Goal: Task Accomplishment & Management: Use online tool/utility

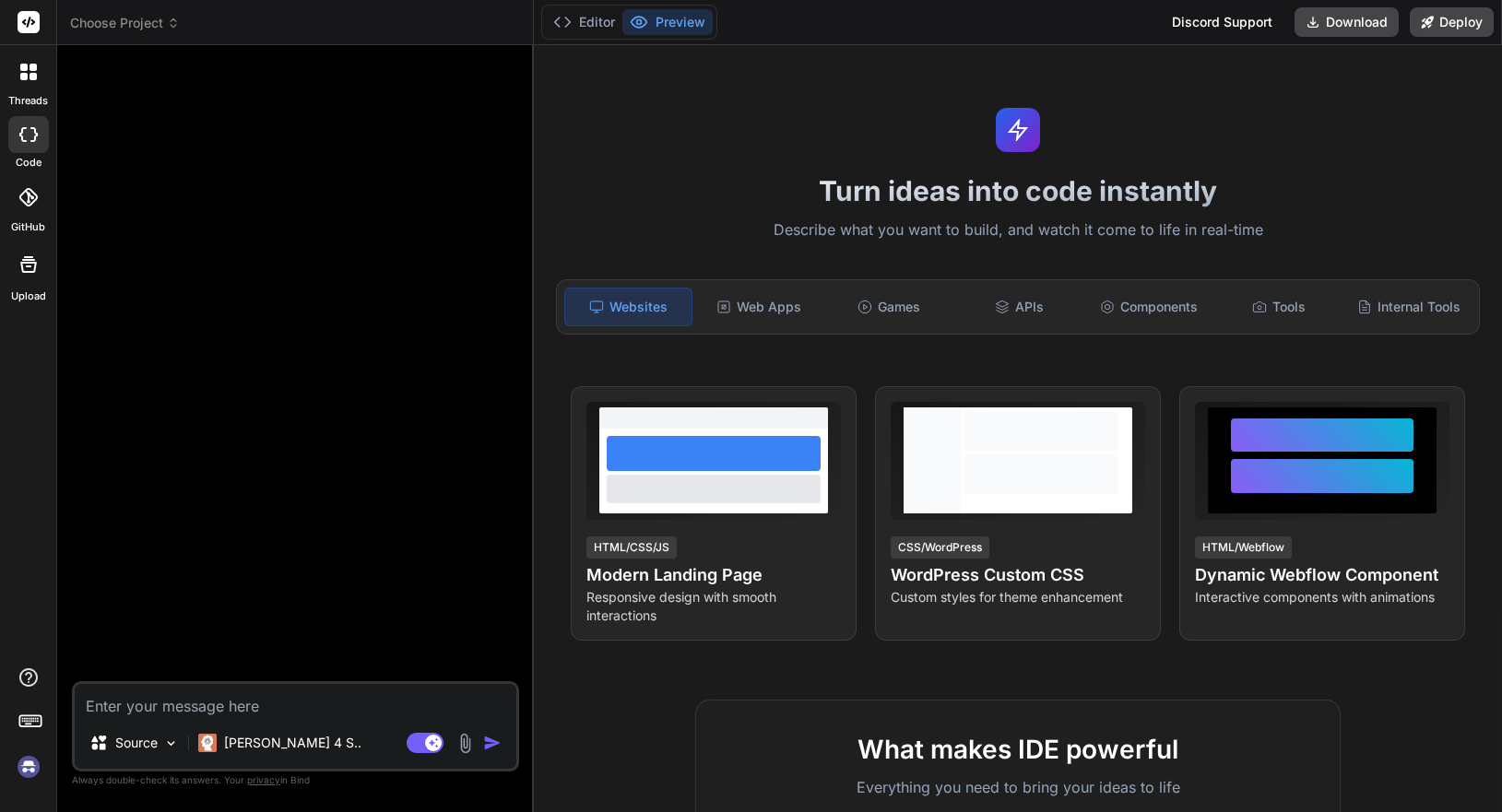
click at [447, 264] on div at bounding box center [297, 370] width 444 height 621
click at [383, 280] on div at bounding box center [297, 370] width 444 height 621
click at [333, 697] on textarea at bounding box center [295, 700] width 442 height 34
click at [153, 24] on span "Choose Project" at bounding box center [125, 23] width 110 height 19
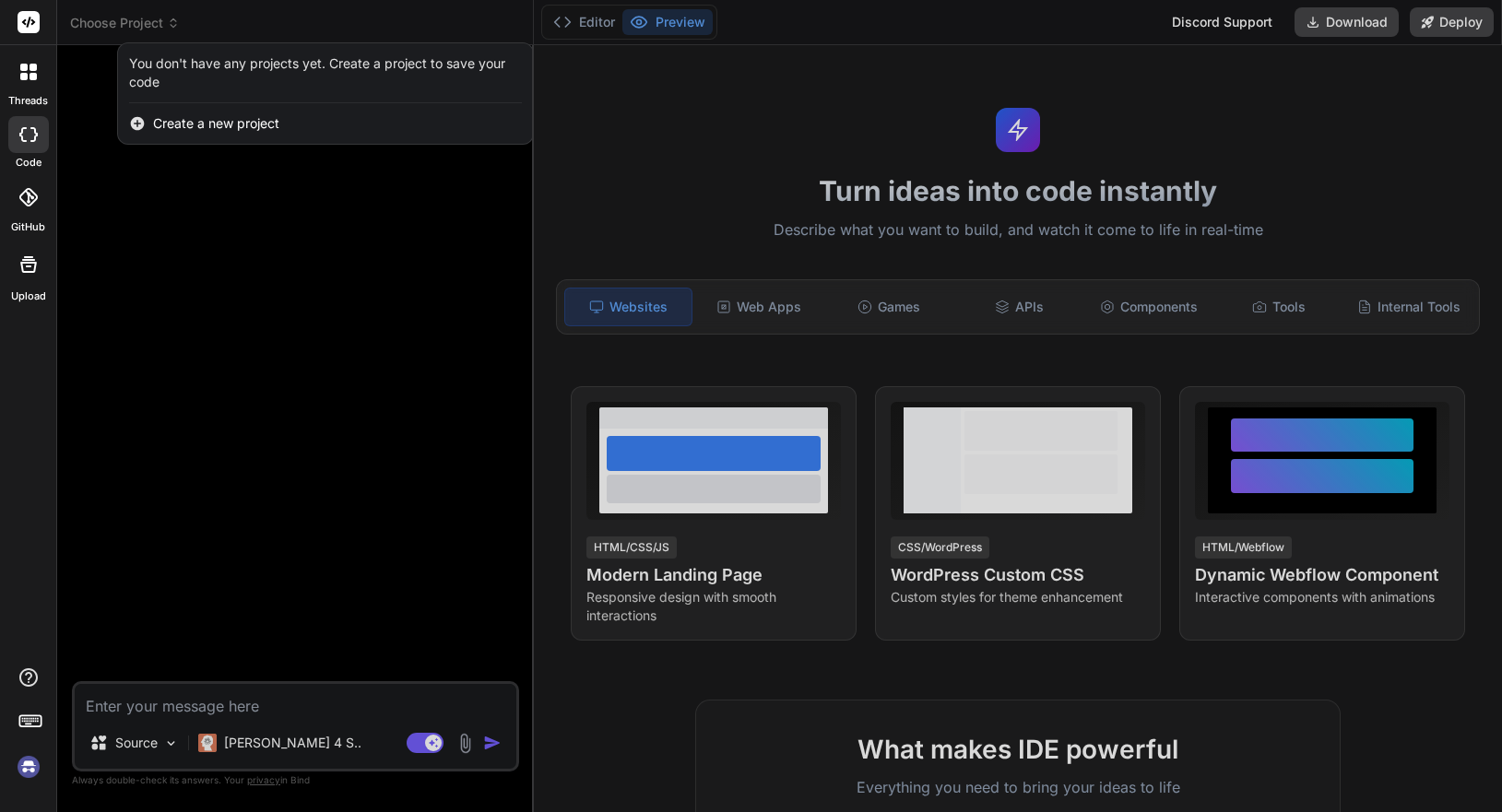
click at [223, 223] on div at bounding box center [751, 406] width 1502 height 812
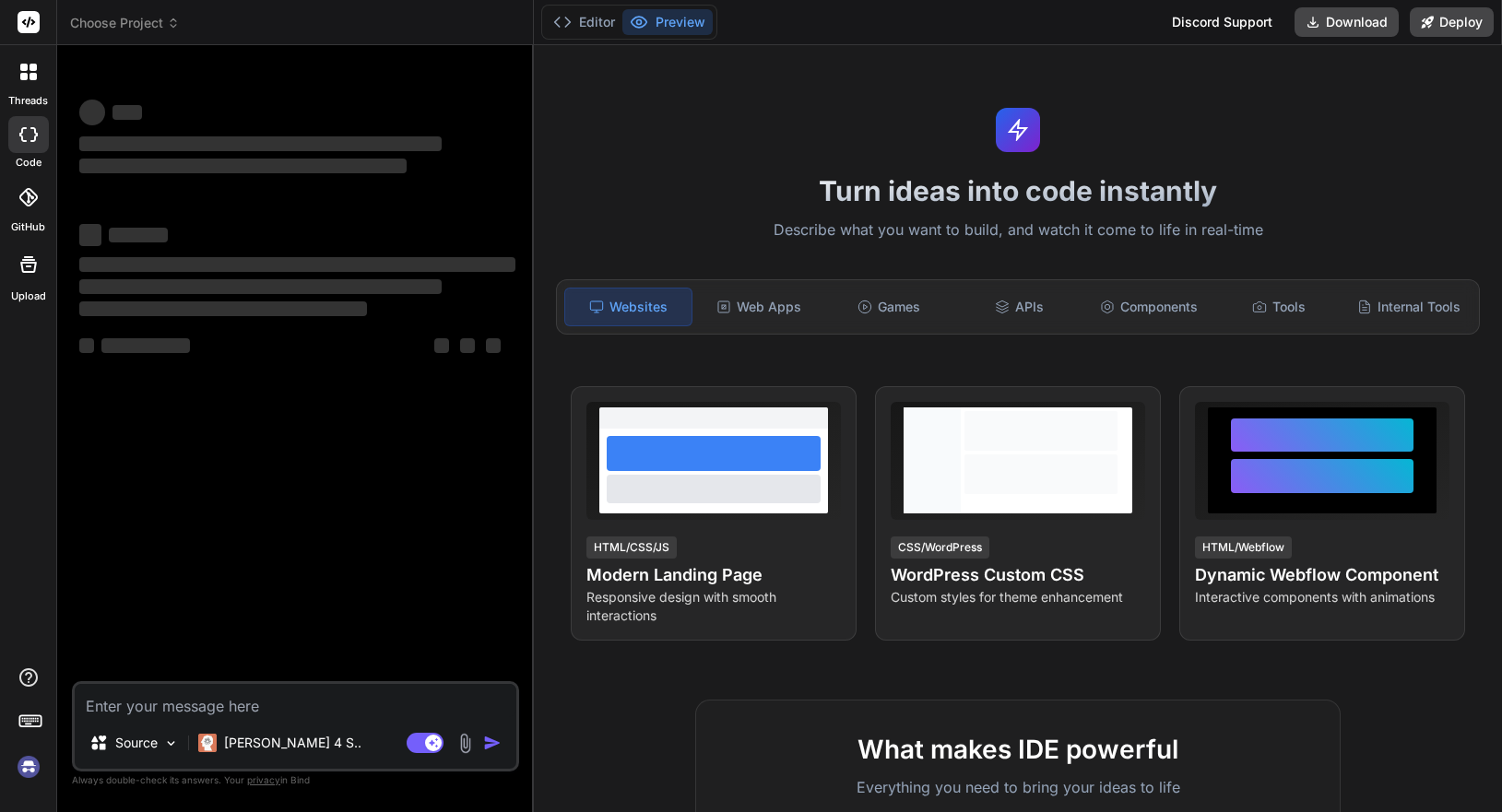
click at [154, 20] on span "Choose Project" at bounding box center [125, 23] width 110 height 19
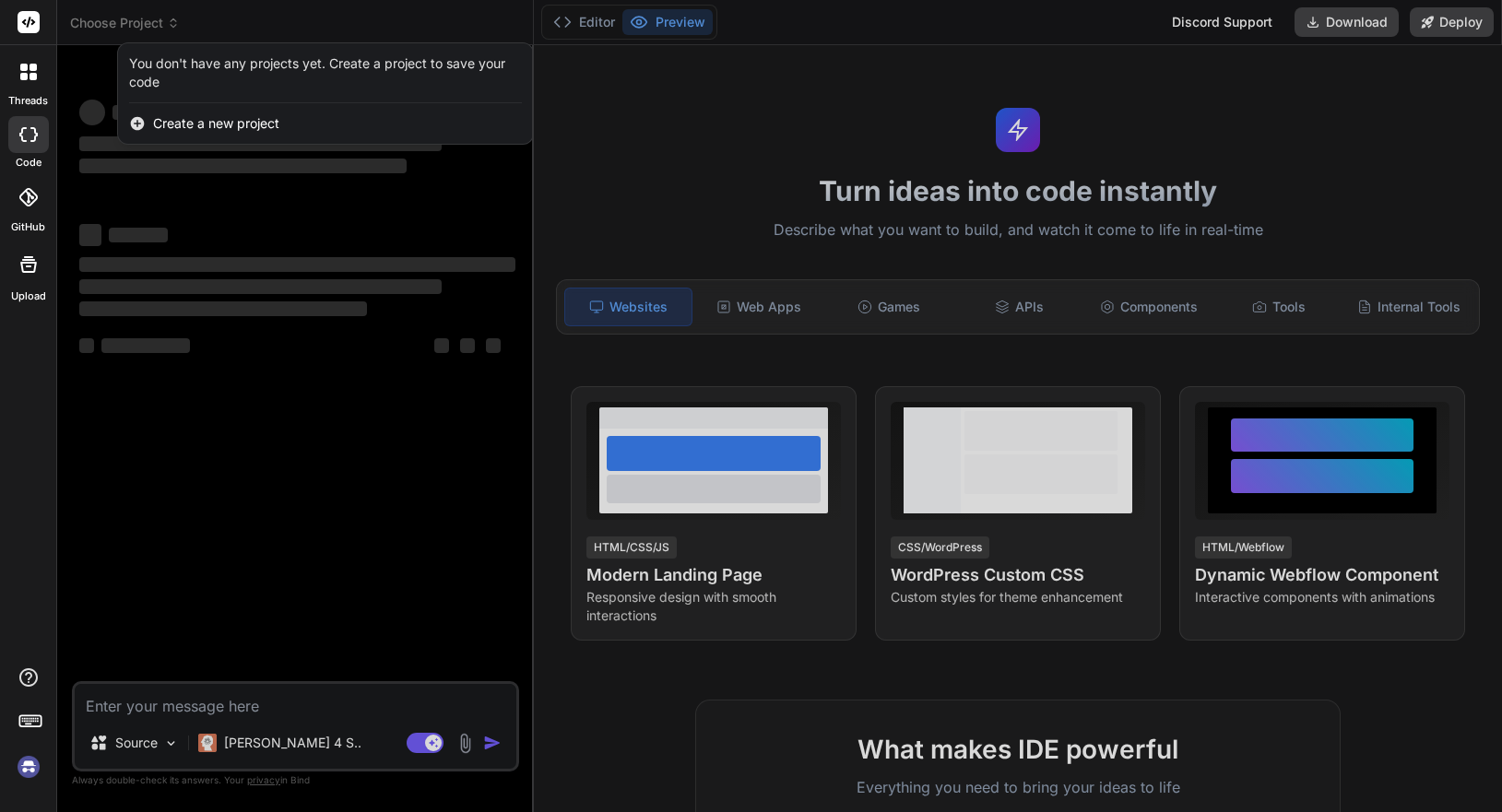
click at [173, 127] on span "Create a new project" at bounding box center [216, 124] width 127 height 19
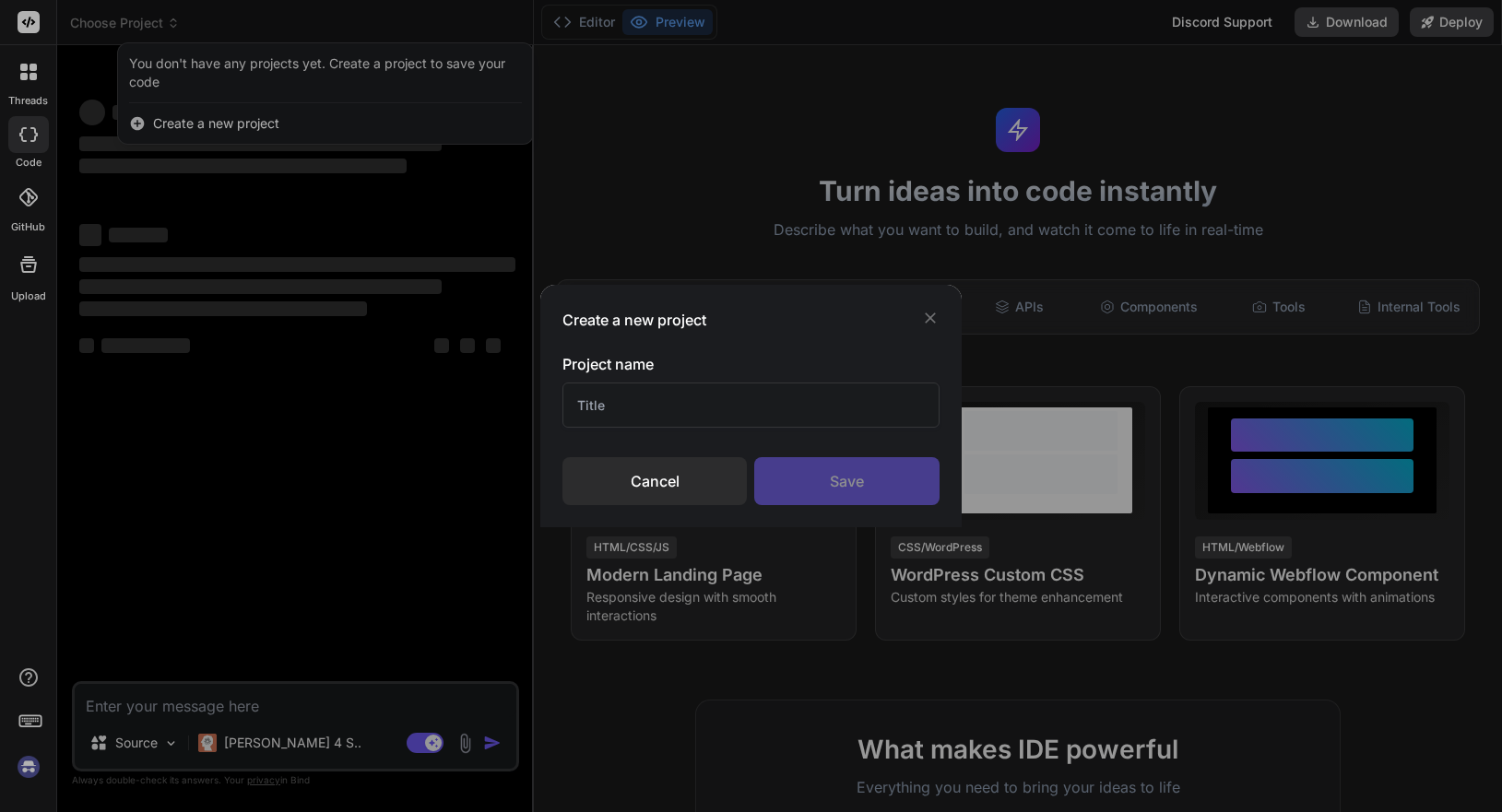
click at [649, 416] on input "text" at bounding box center [751, 405] width 376 height 45
type textarea "x"
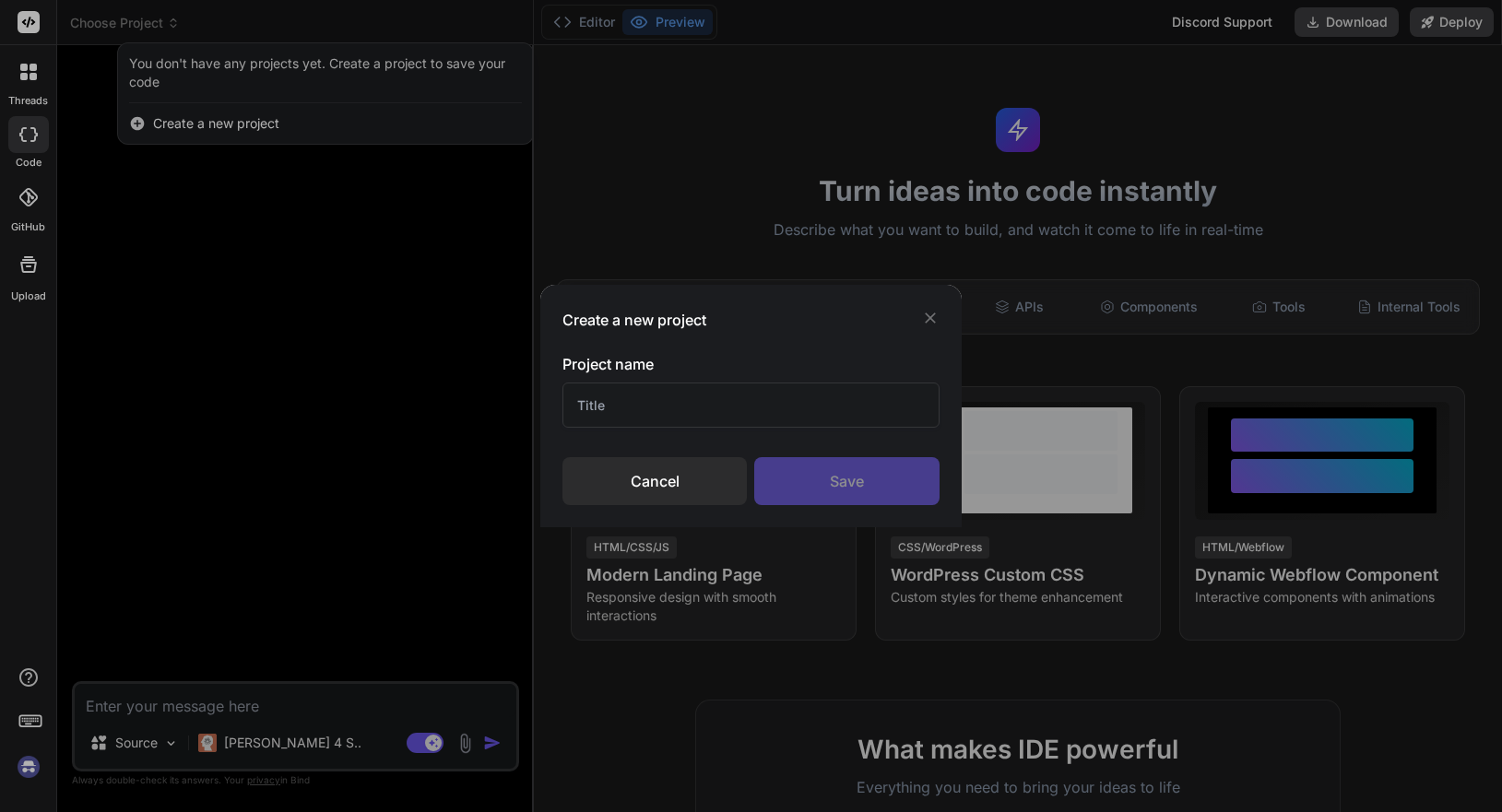
type input "M"
type input "Office"
click at [845, 480] on div "Save" at bounding box center [846, 480] width 184 height 47
type textarea "x"
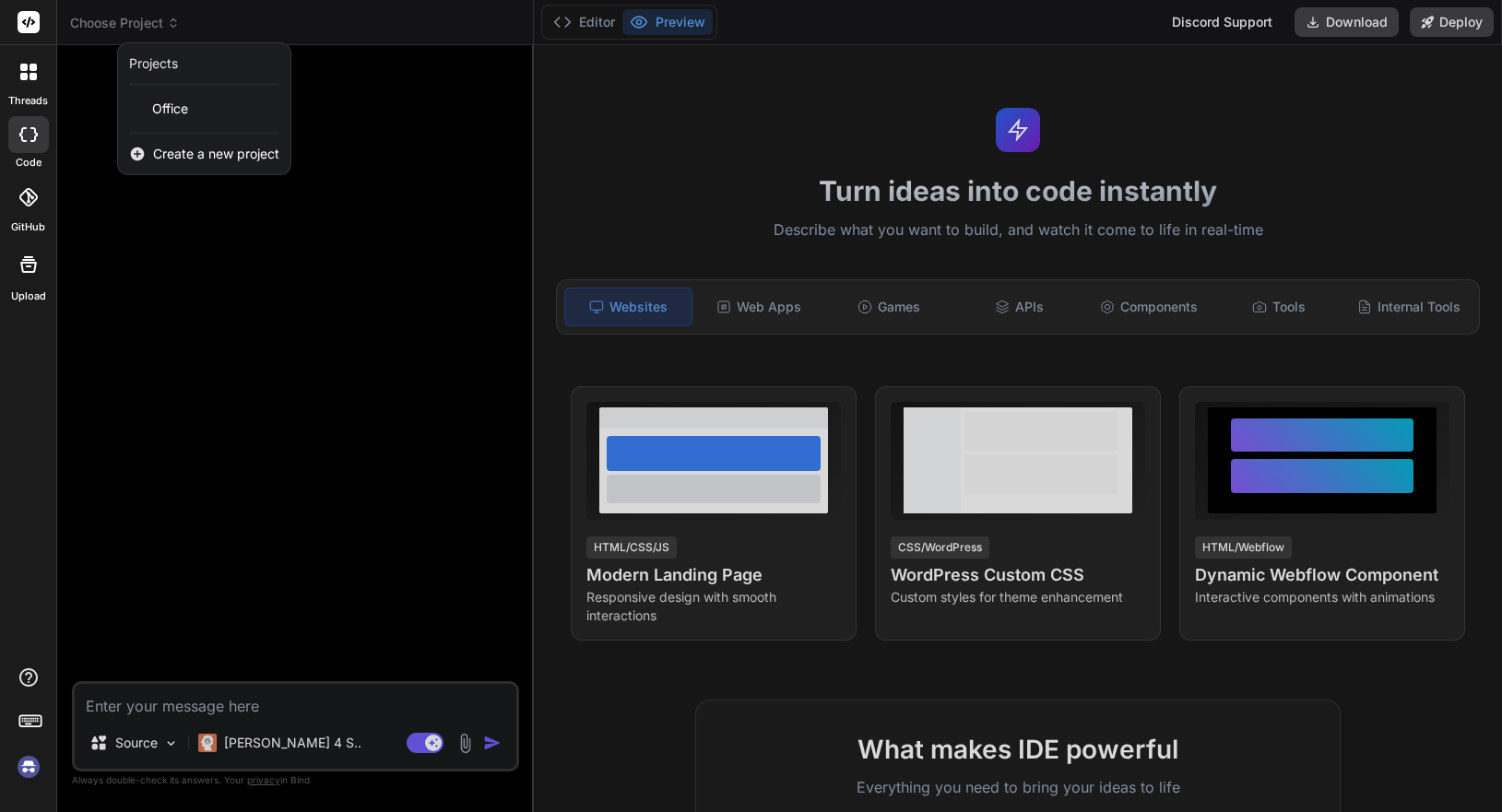
click at [319, 697] on div at bounding box center [751, 406] width 1502 height 812
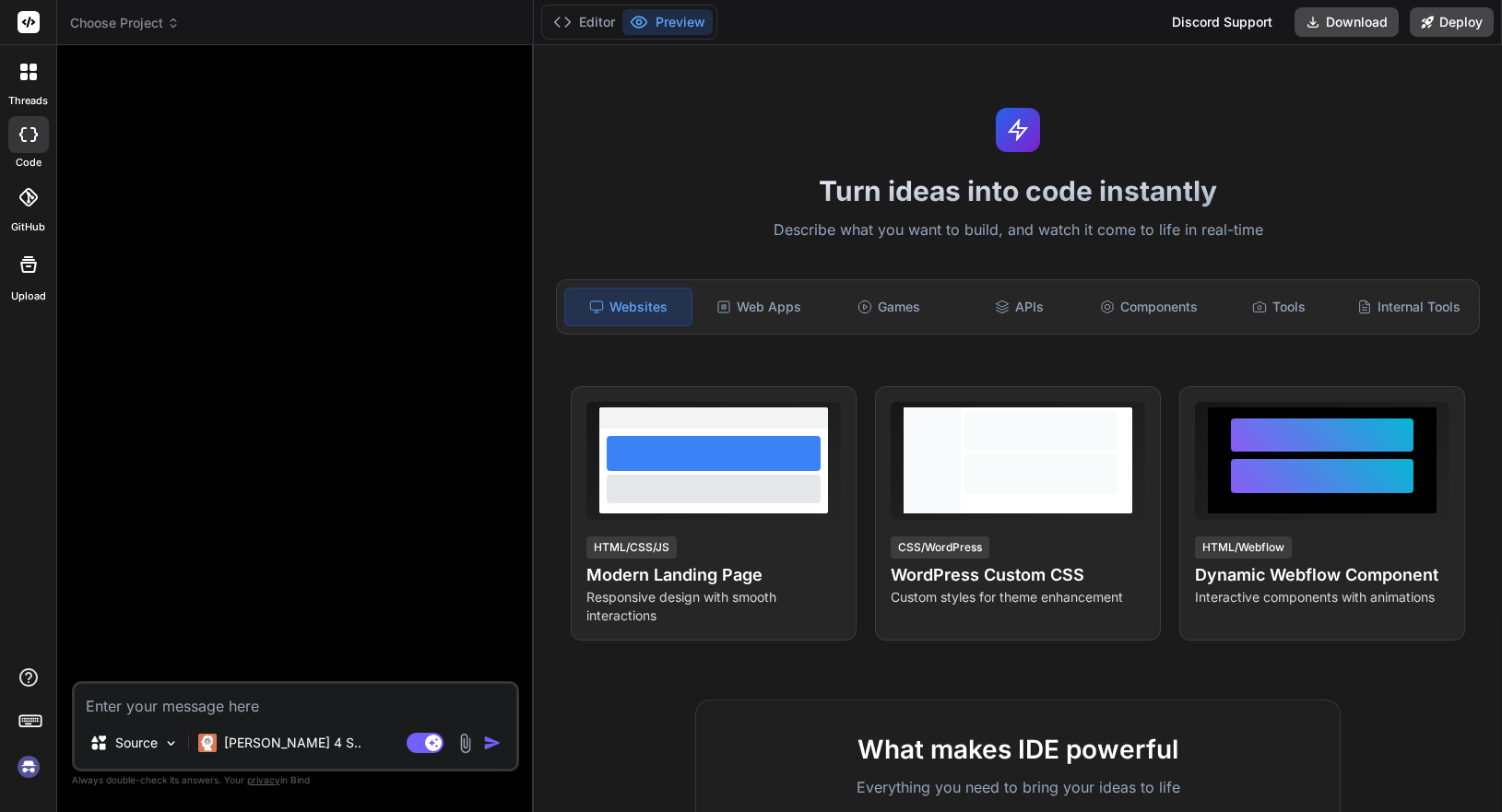
click at [309, 700] on textarea at bounding box center [295, 700] width 442 height 34
paste textarea "I want to make an AI Agent which scans the entire internet and puts memes from …"
type textarea "I want to make an AI Agent which scans the entire internet and puts memes from …"
type textarea "x"
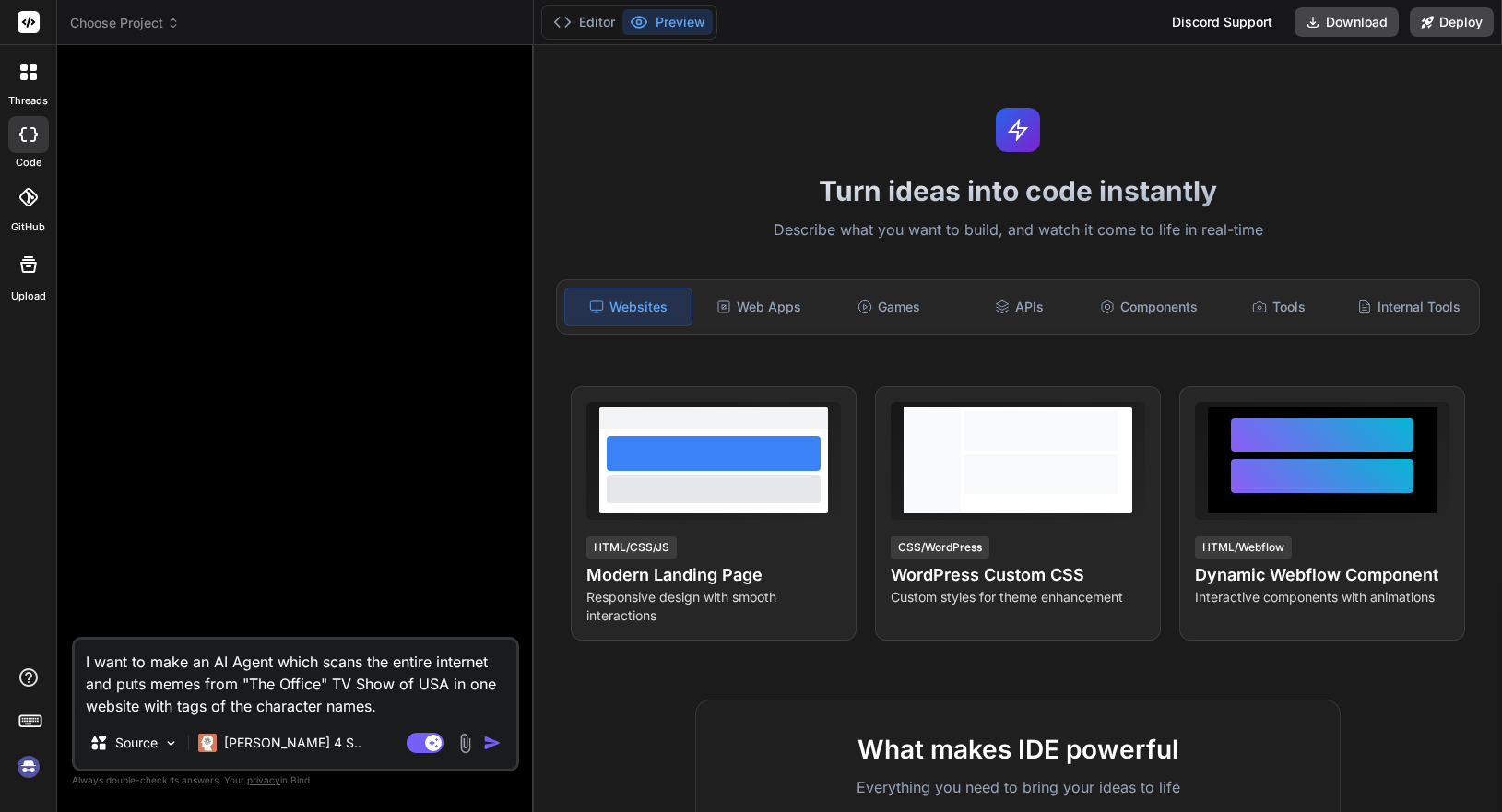
type textarea "I want to make an AI Agent which scans the entire internet and puts memes from …"
click at [494, 747] on img "button" at bounding box center [492, 743] width 19 height 19
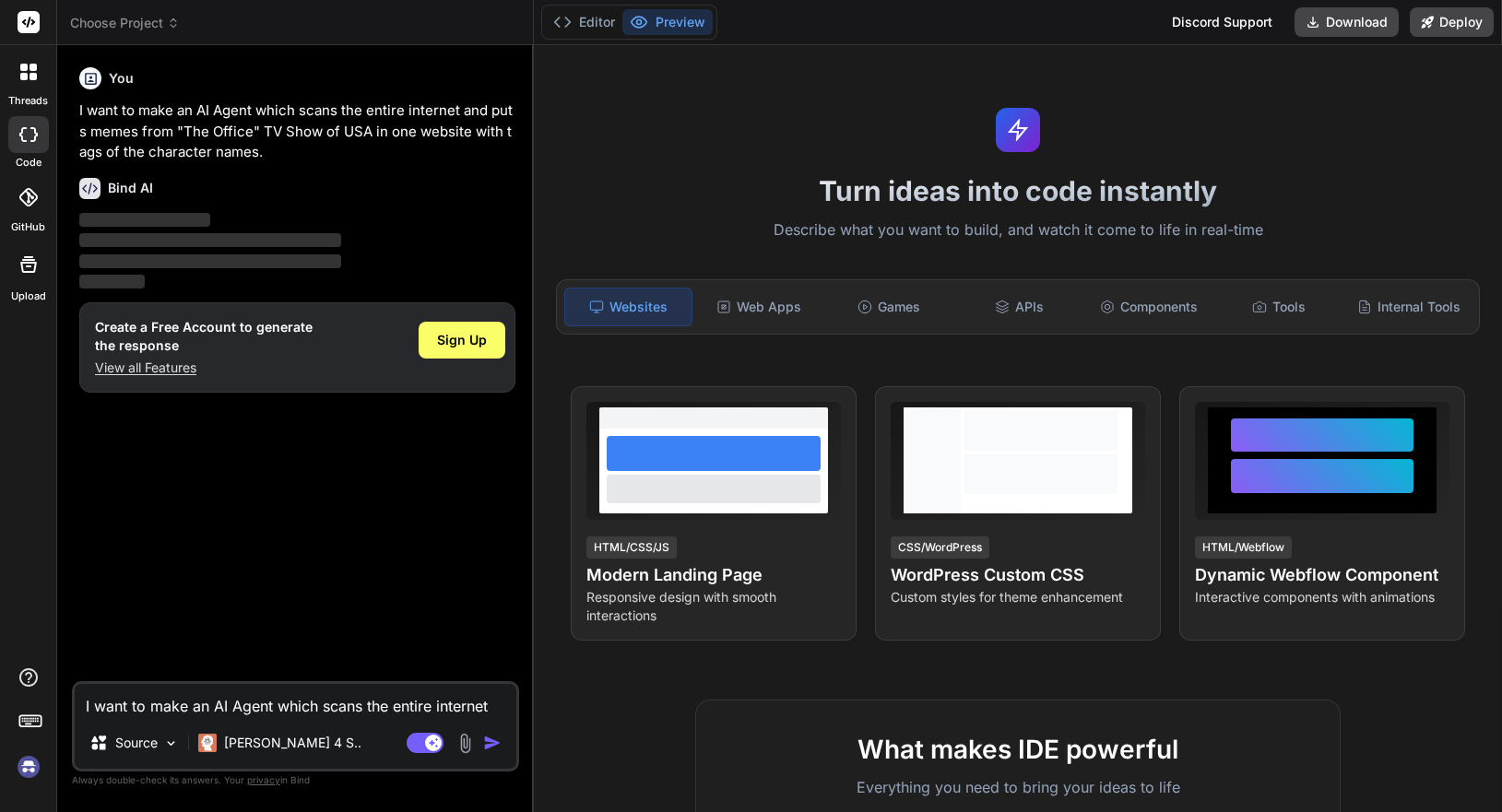
click at [33, 756] on img at bounding box center [29, 766] width 32 height 32
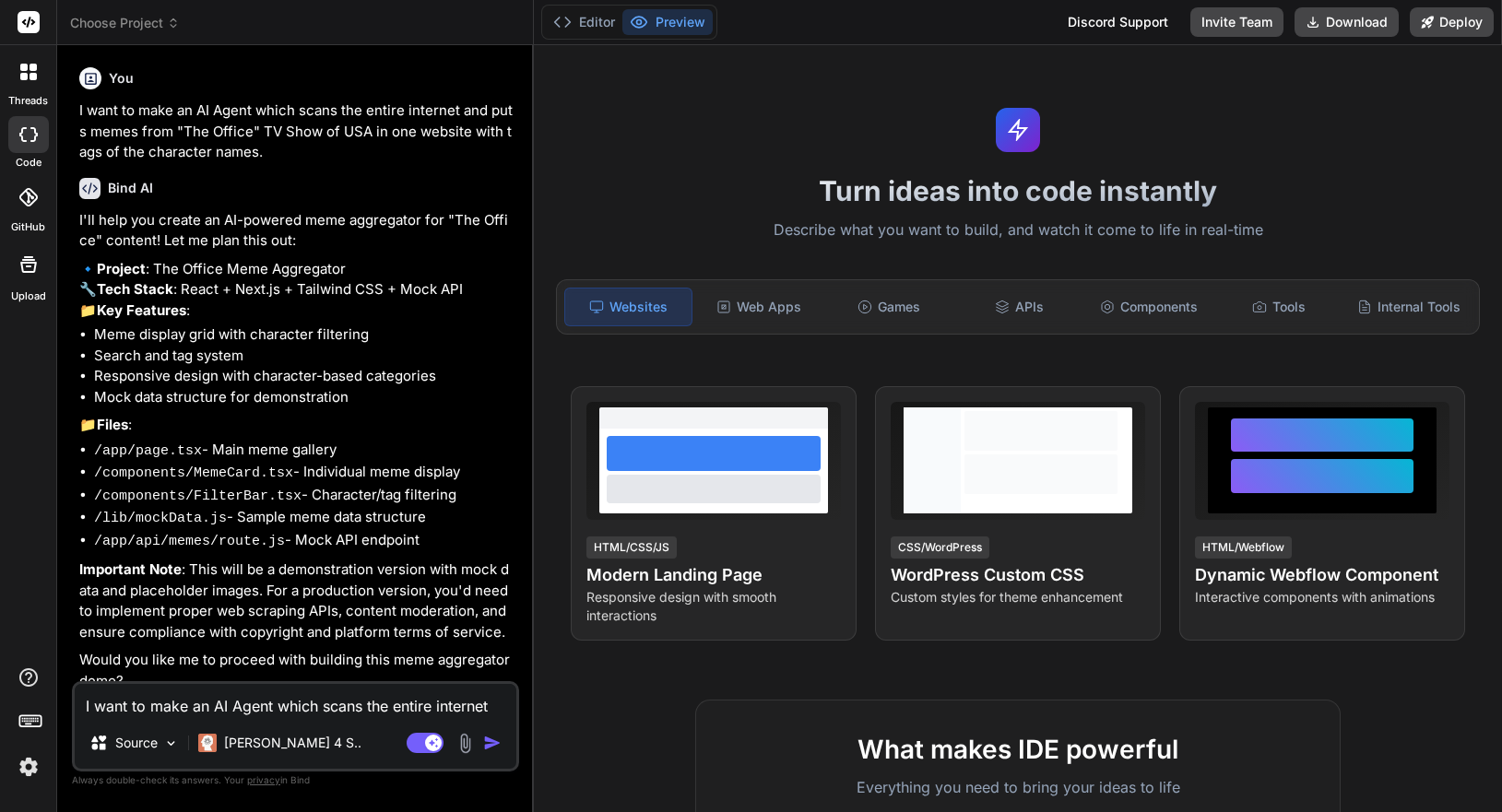
type textarea "x"
click at [228, 212] on p "I'll help you create an AI-powered meme aggregator for "The Office" content! Le…" at bounding box center [297, 231] width 436 height 42
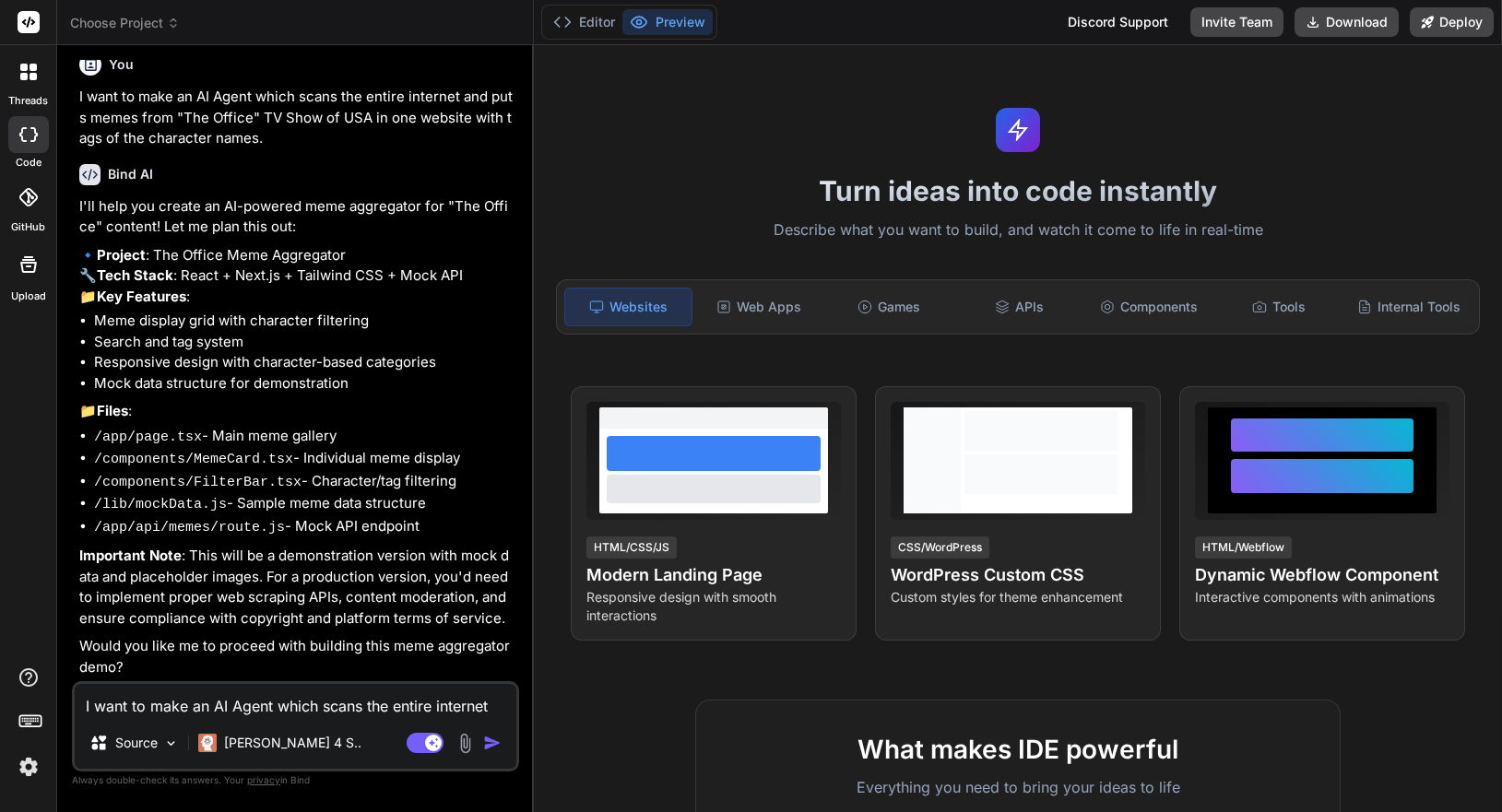
click at [309, 616] on p "Important Note : This will be a demonstration version with mock data and placeh…" at bounding box center [297, 587] width 436 height 83
click at [308, 611] on p "Important Note : This will be a demonstration version with mock data and placeh…" at bounding box center [297, 587] width 436 height 83
click at [327, 698] on textarea "I want to make an AI Agent which scans the entire internet and puts memes from …" at bounding box center [295, 700] width 442 height 34
type textarea "Y"
type textarea "x"
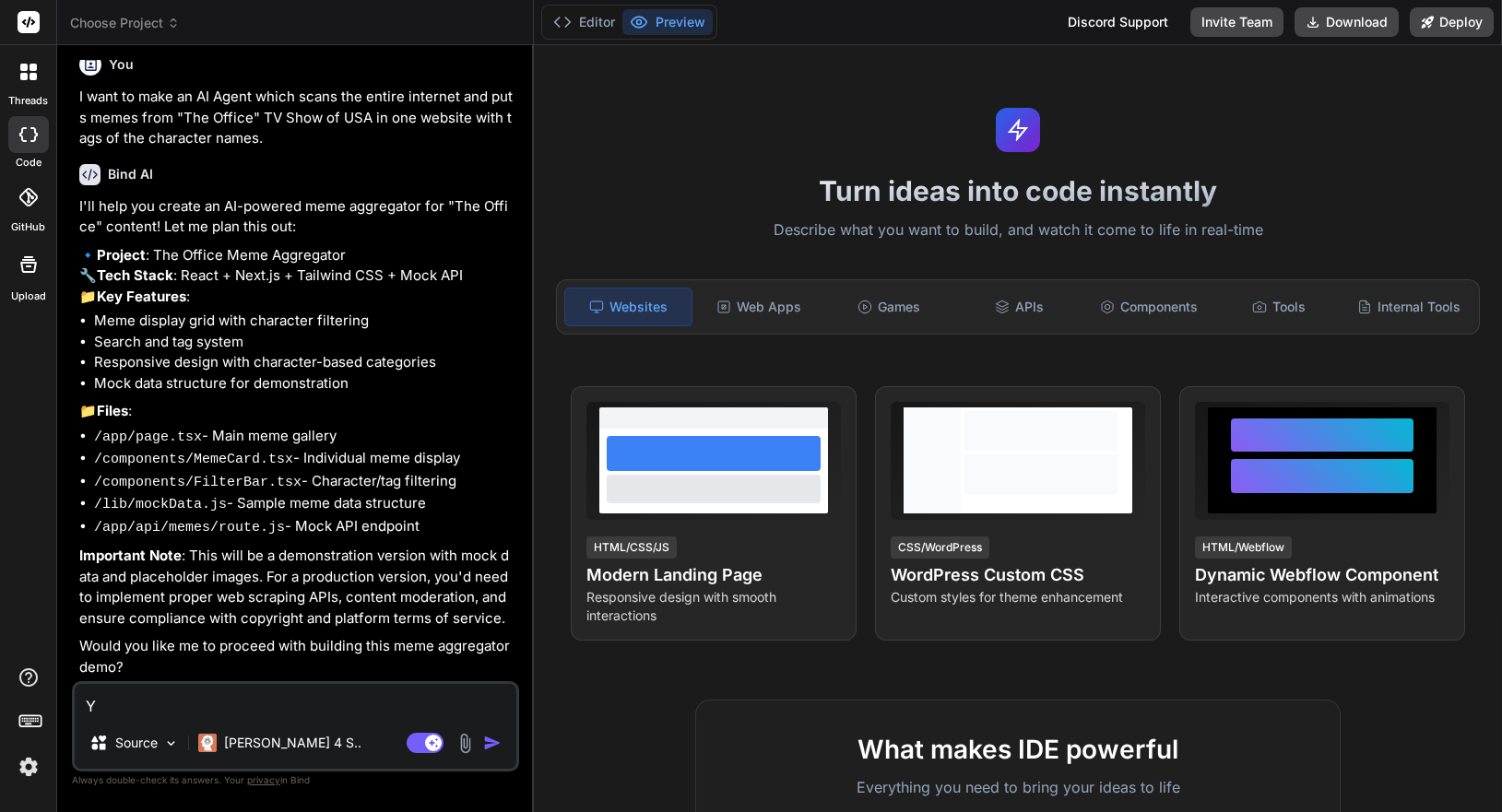
type textarea "Ye"
type textarea "x"
type textarea "Yes"
type textarea "x"
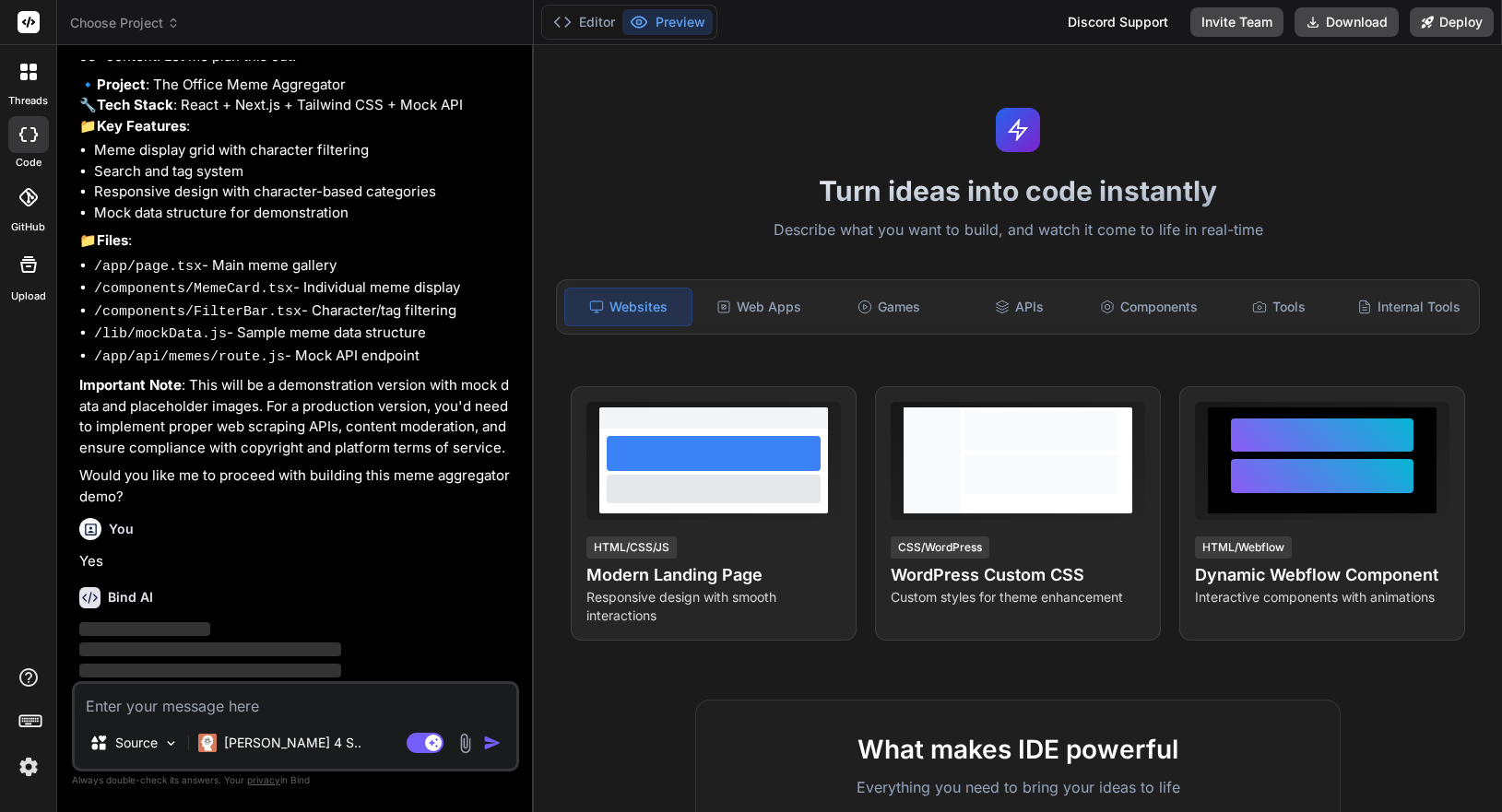
scroll to position [237, 0]
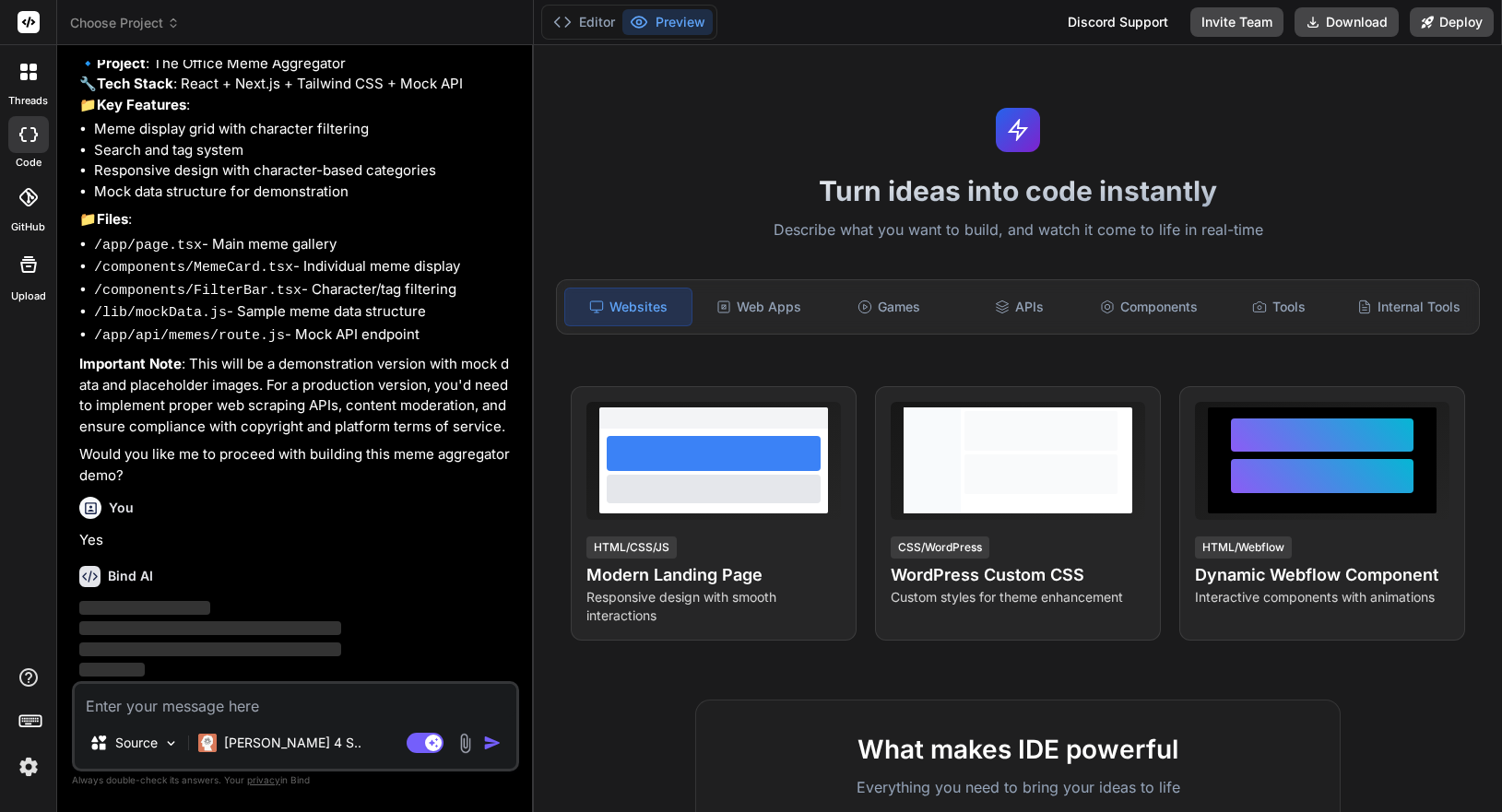
click at [37, 759] on img at bounding box center [29, 766] width 32 height 32
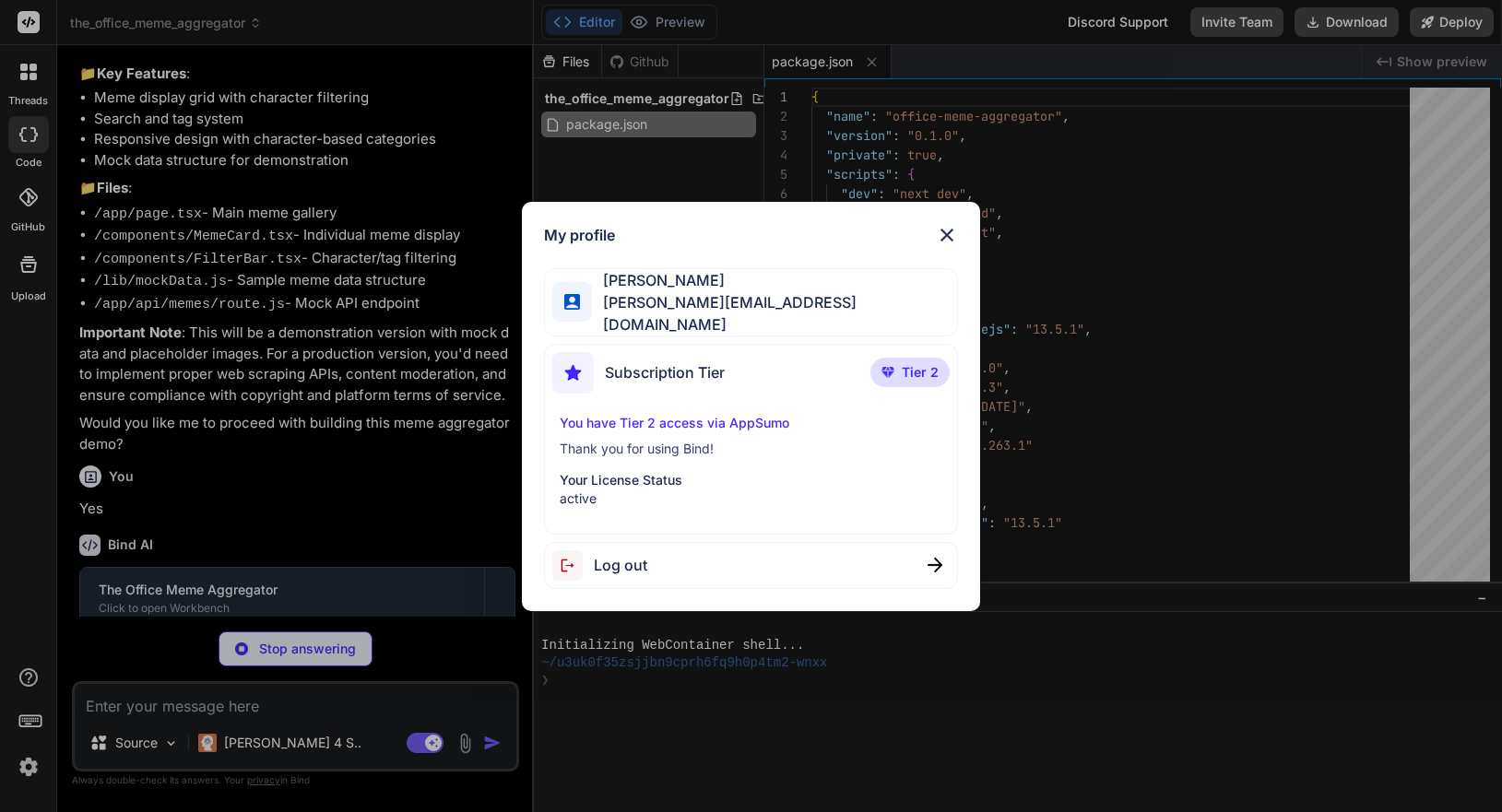
click at [395, 408] on div "My profile Ankush Mittal ankush@thor.solutions Subscription Tier Tier 2 You hav…" at bounding box center [751, 406] width 1502 height 812
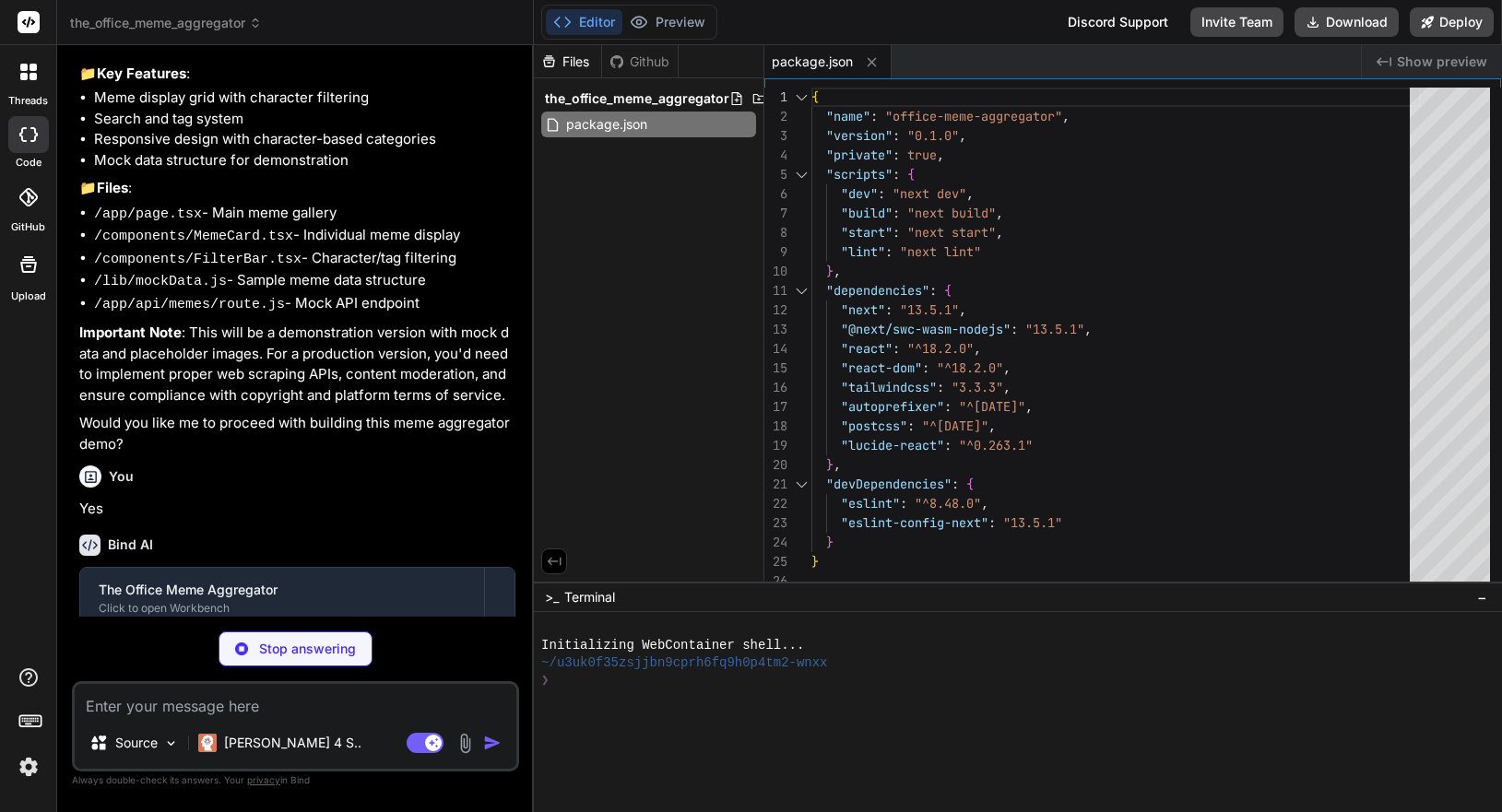
type textarea "x"
type textarea "module.exports = nextConfig"
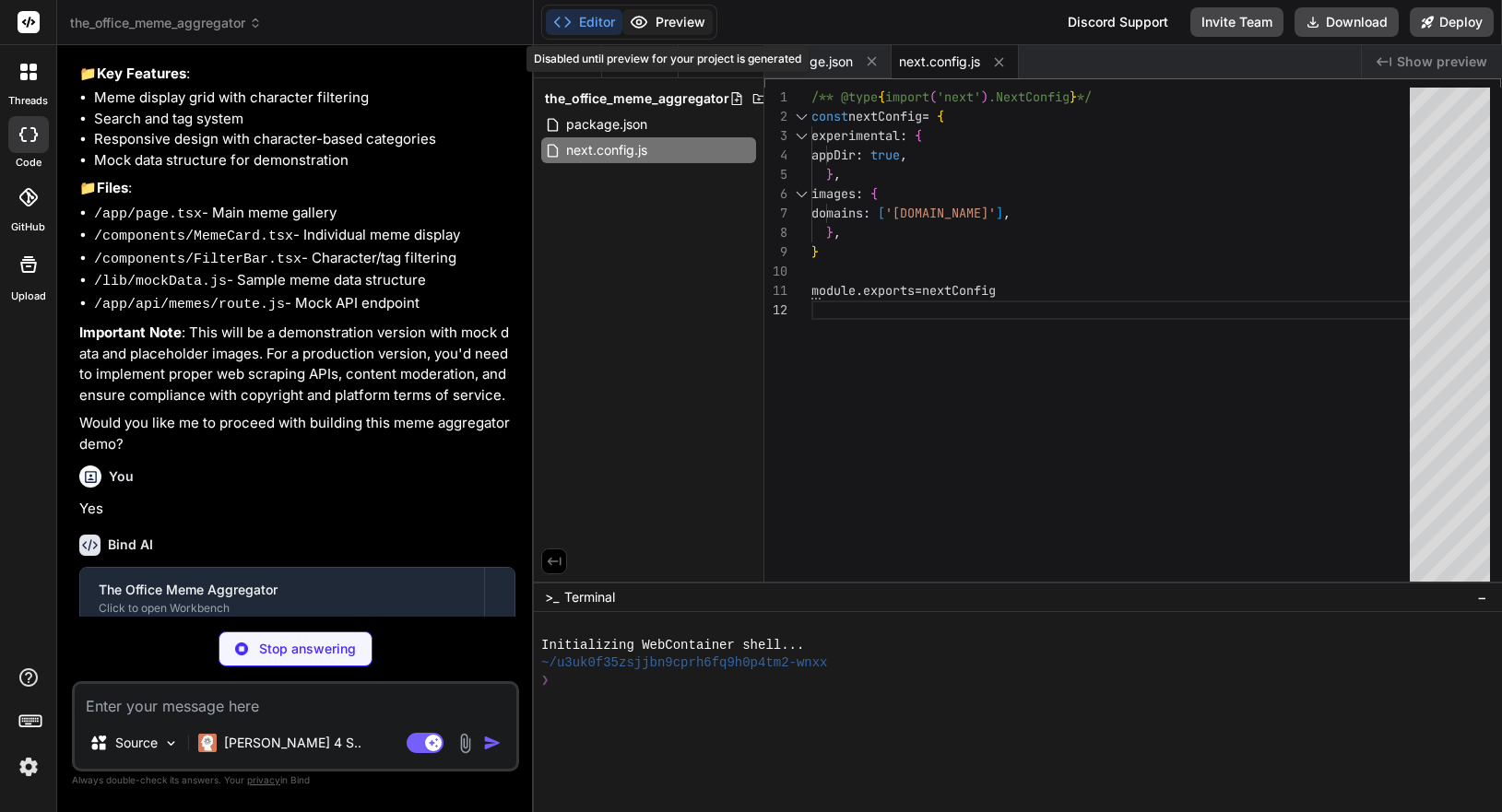
type textarea "x"
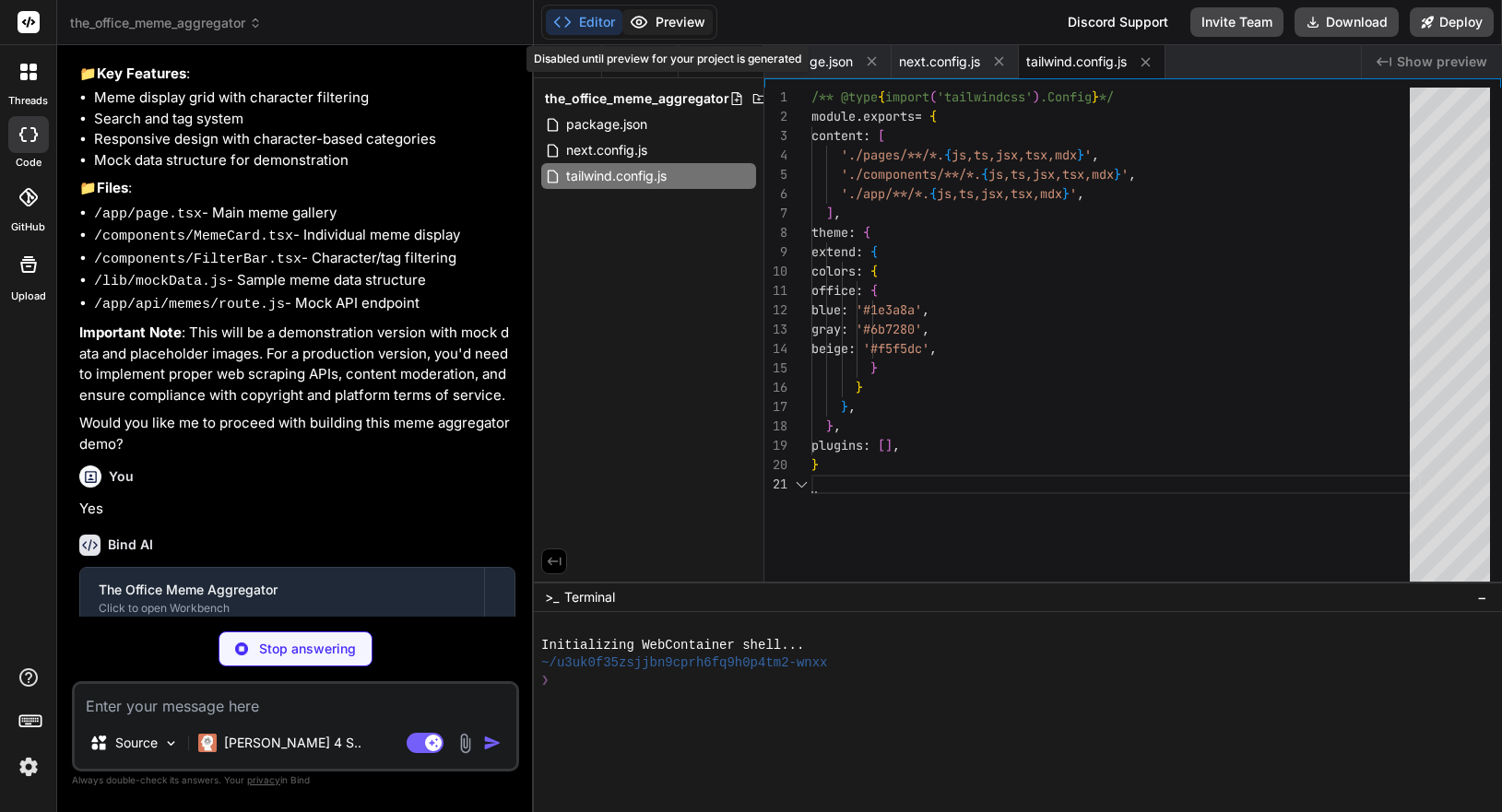
type textarea "x"
type textarea "module.exports = { plugins: { tailwindcss: {}, autoprefixer: {}, }, }"
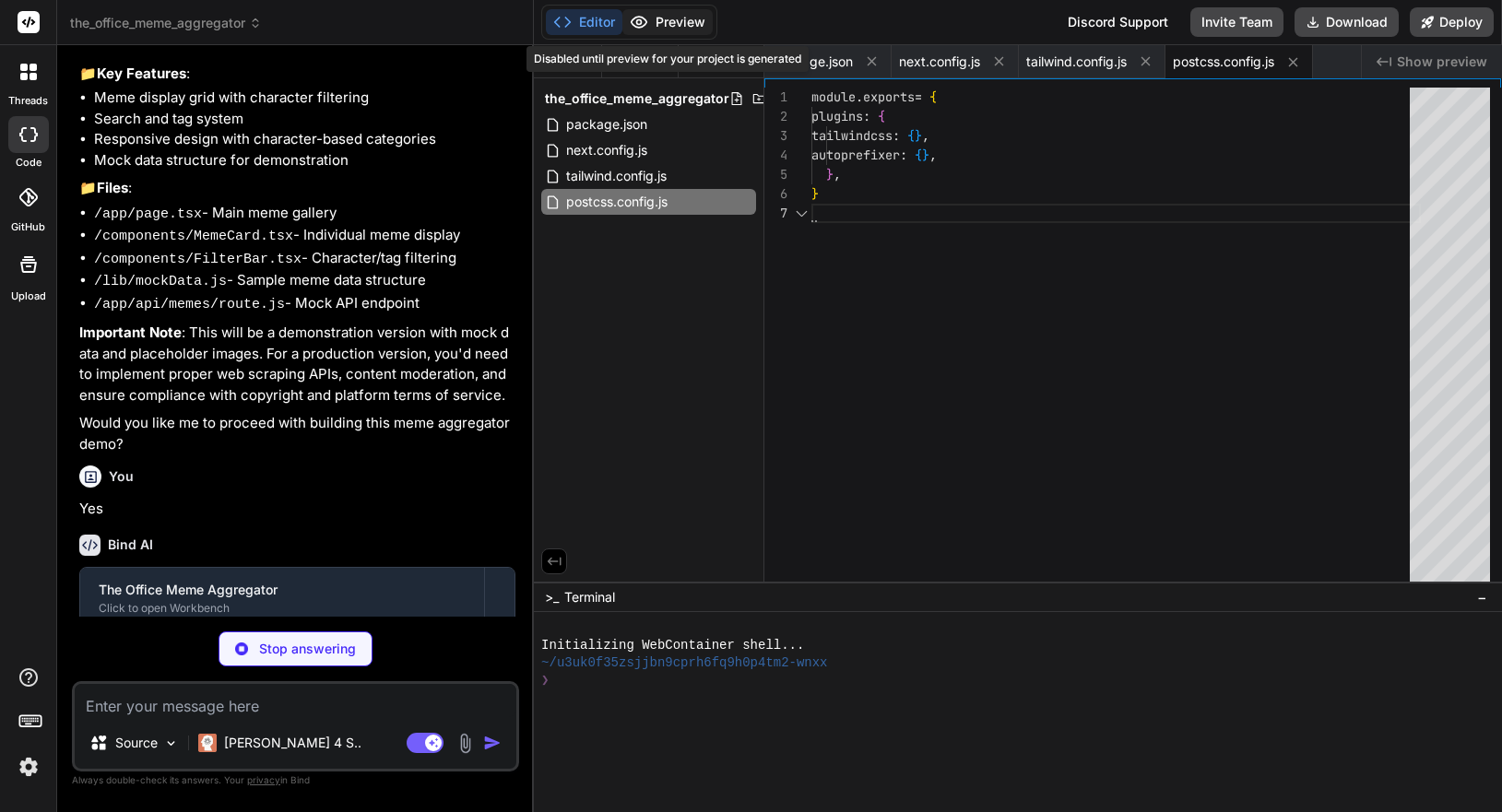
type textarea "x"
type textarea "@tailwind base; @tailwind components; @tailwind utilities;"
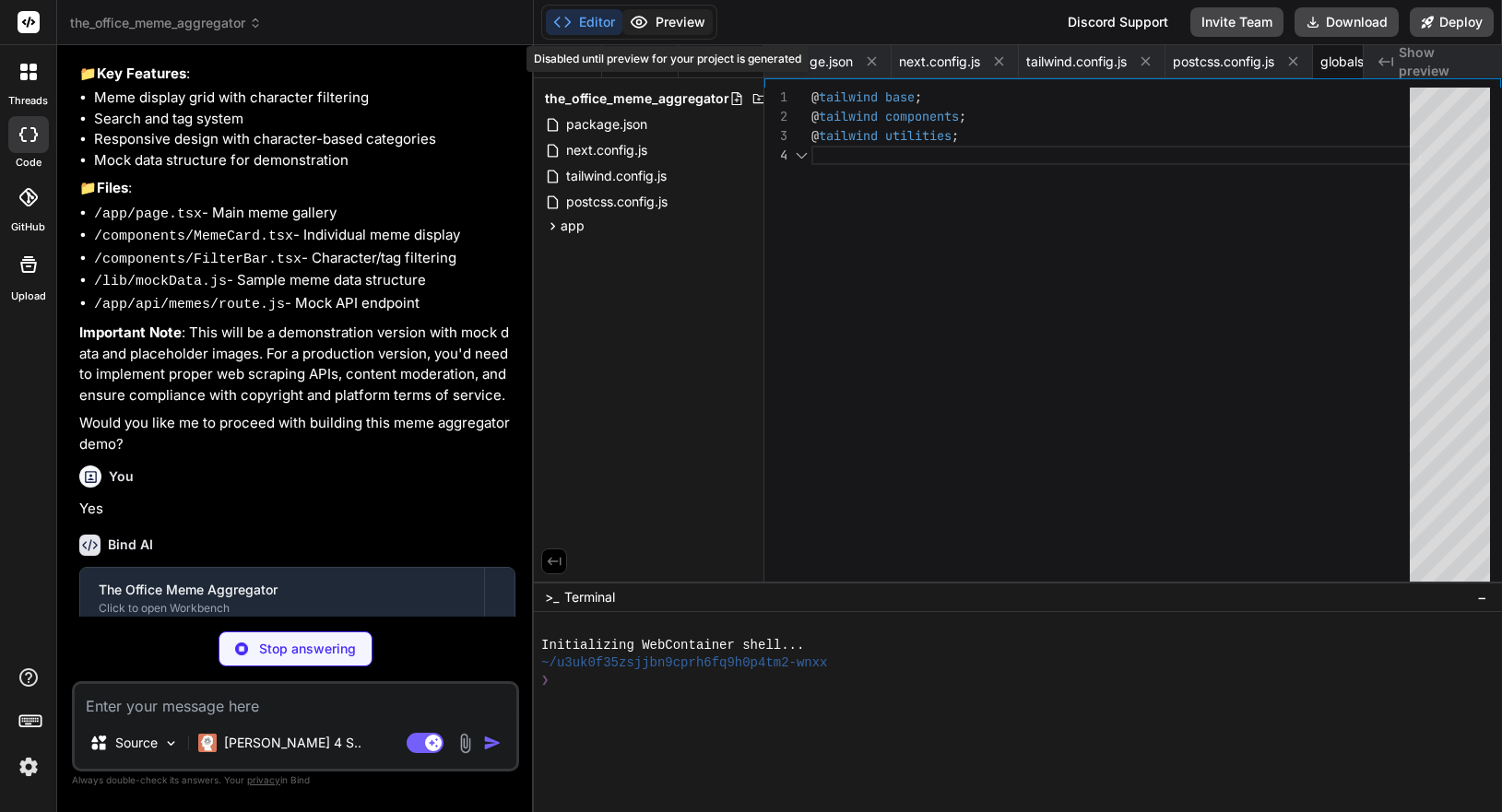
scroll to position [58, 0]
type textarea "x"
type textarea "}"
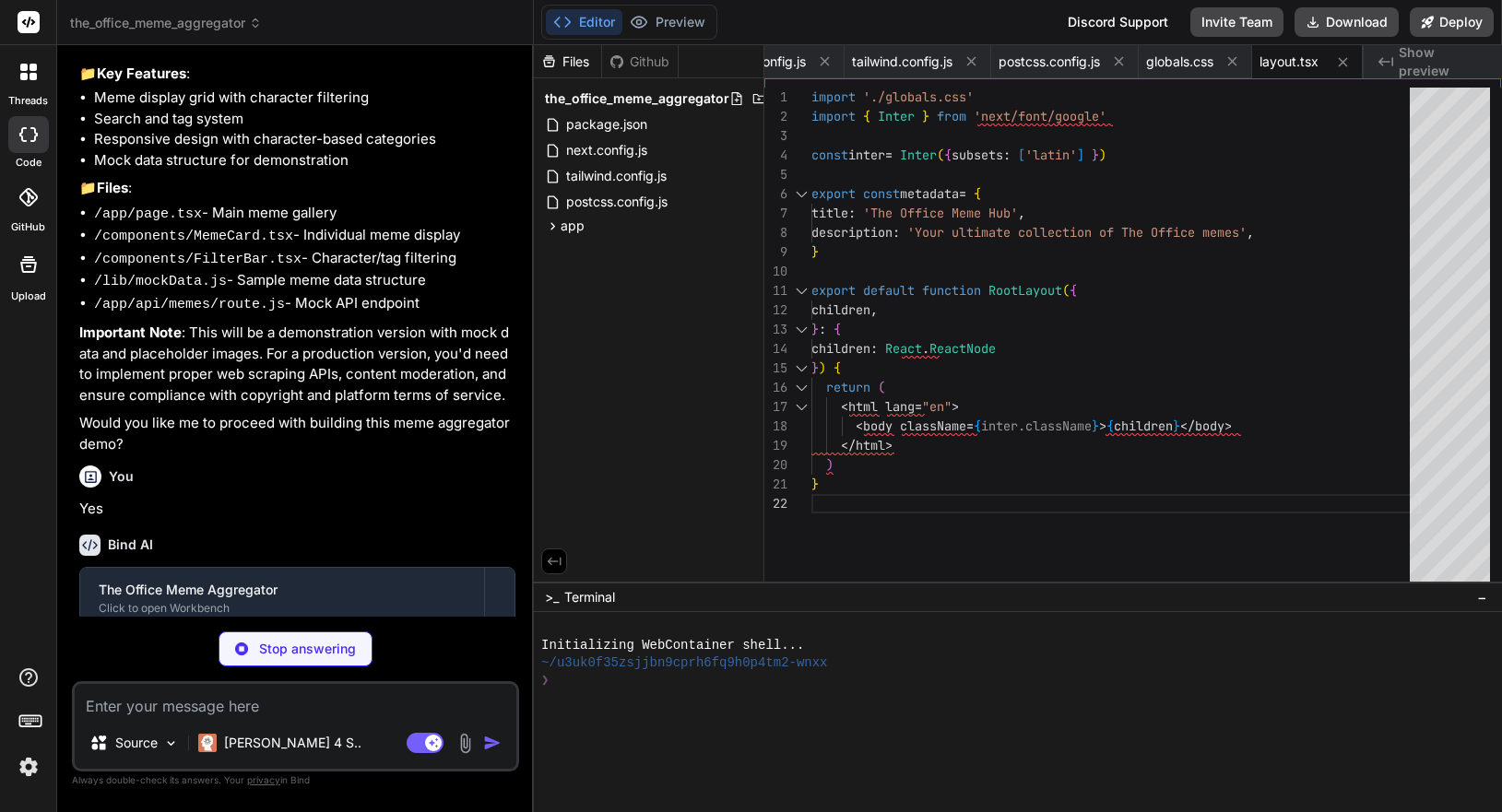
type textarea "x"
type textarea "];"
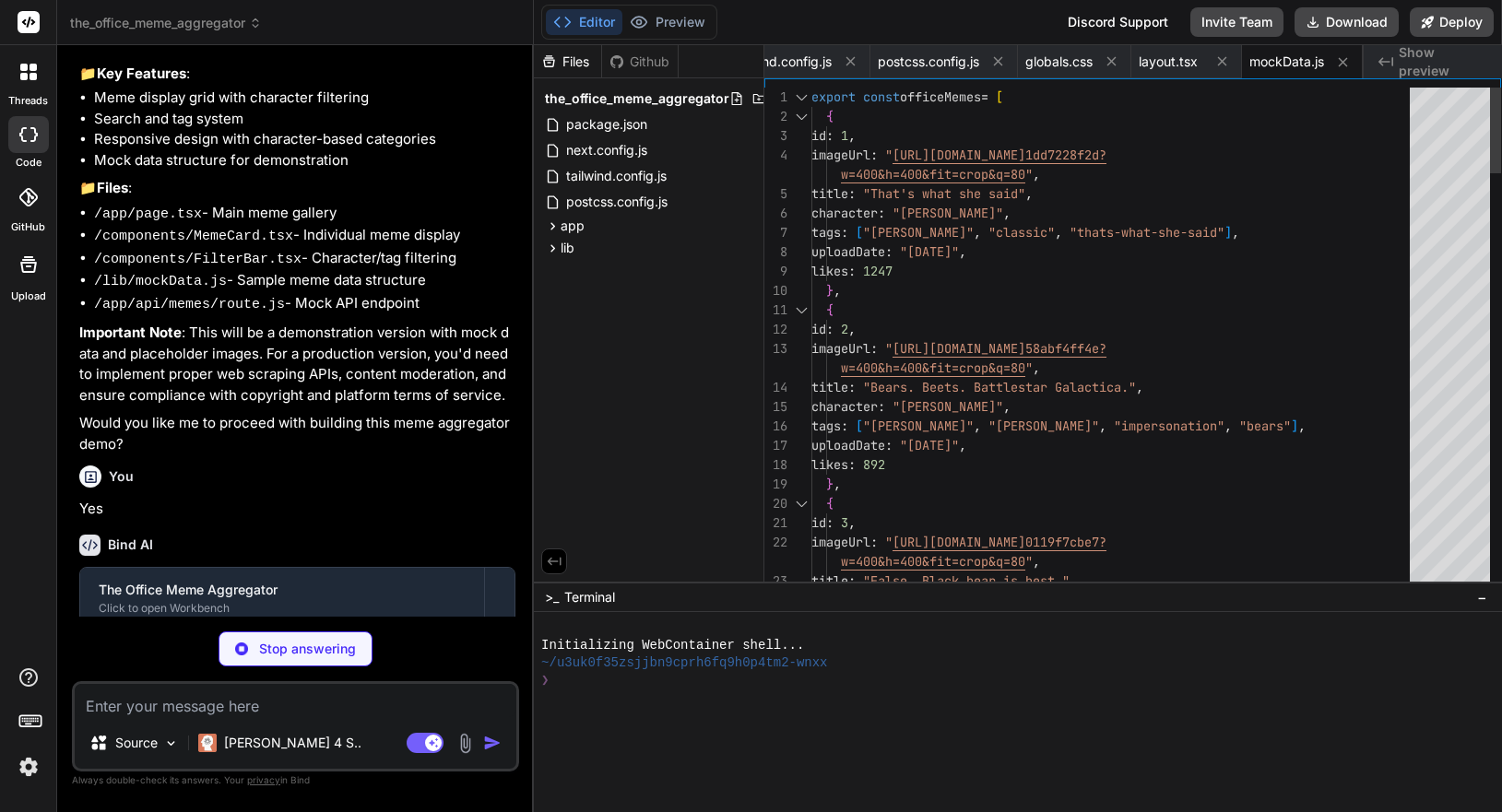
type textarea "x"
type textarea "</div> </div> </header> ); }"
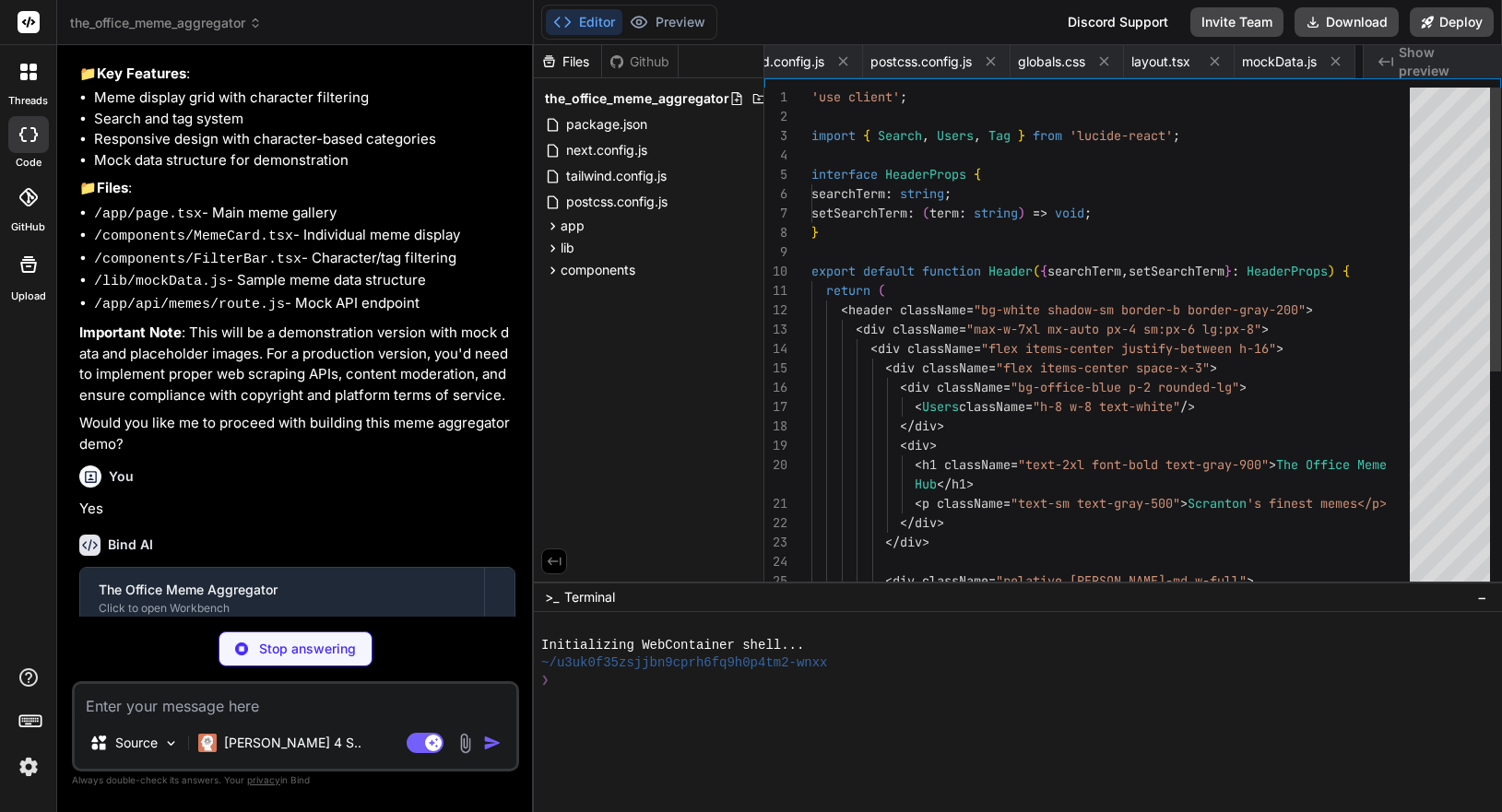
scroll to position [0, 415]
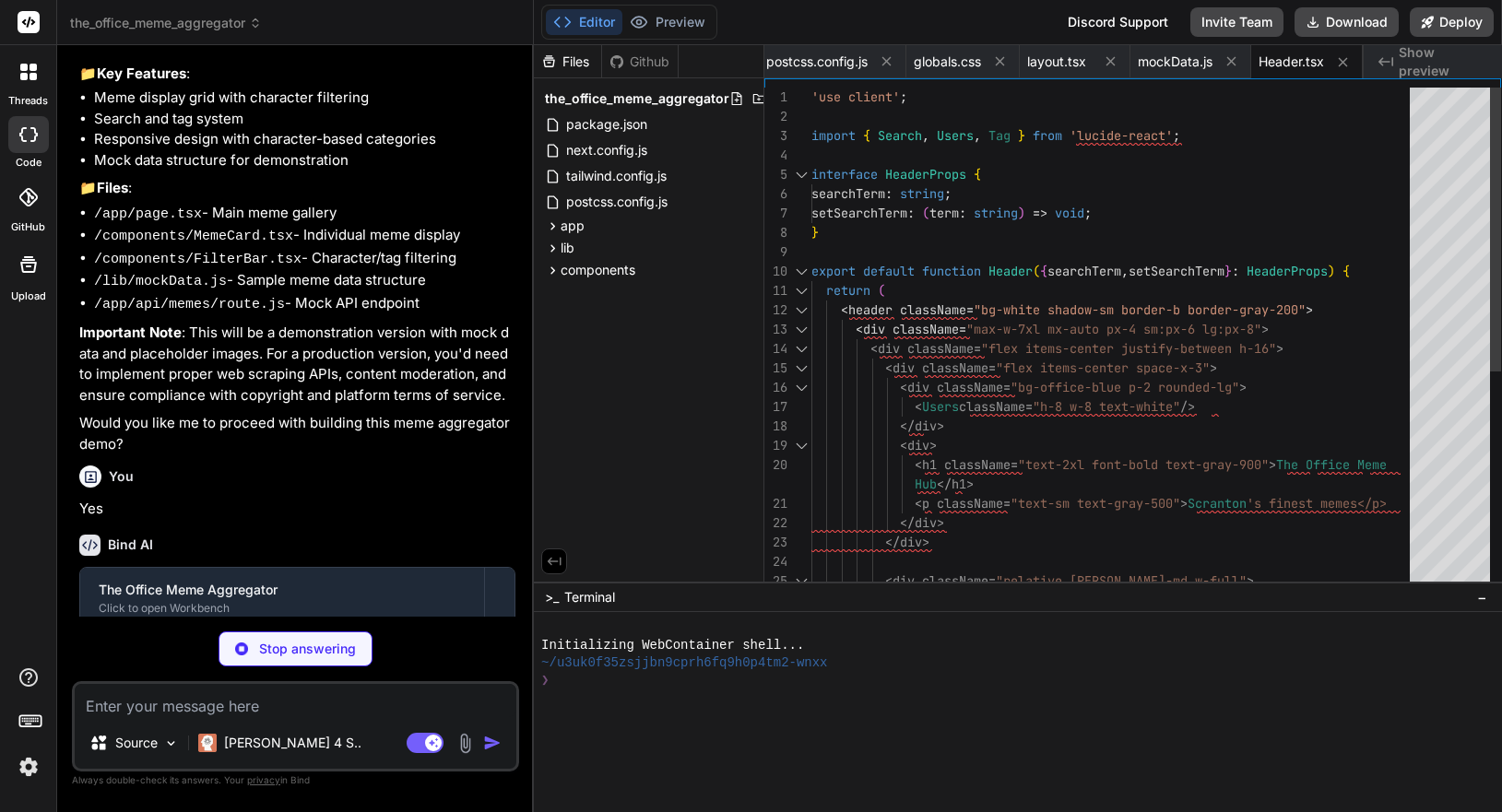
type textarea "x"
type textarea "</div> </div> ); }"
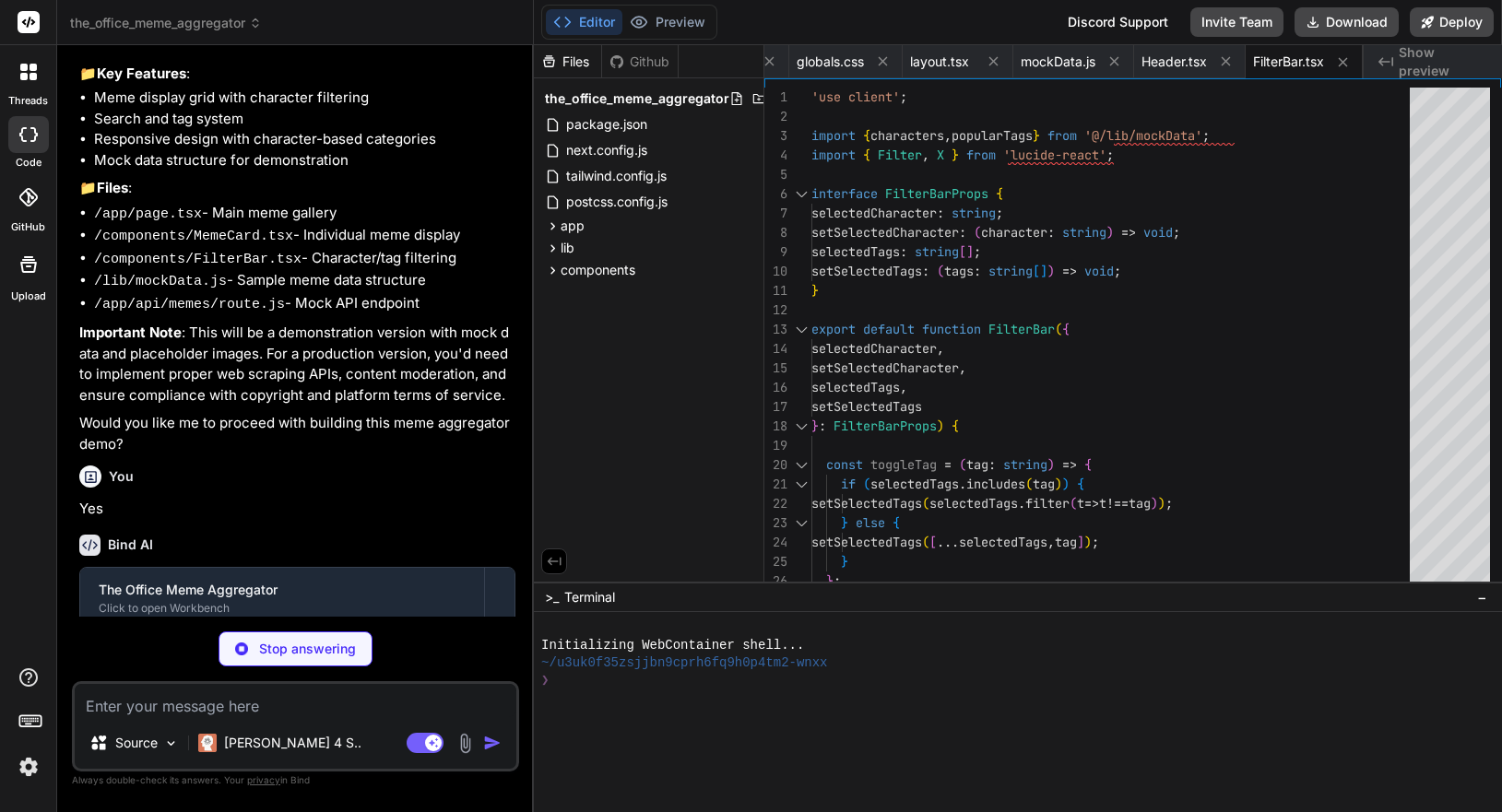
scroll to position [590, 0]
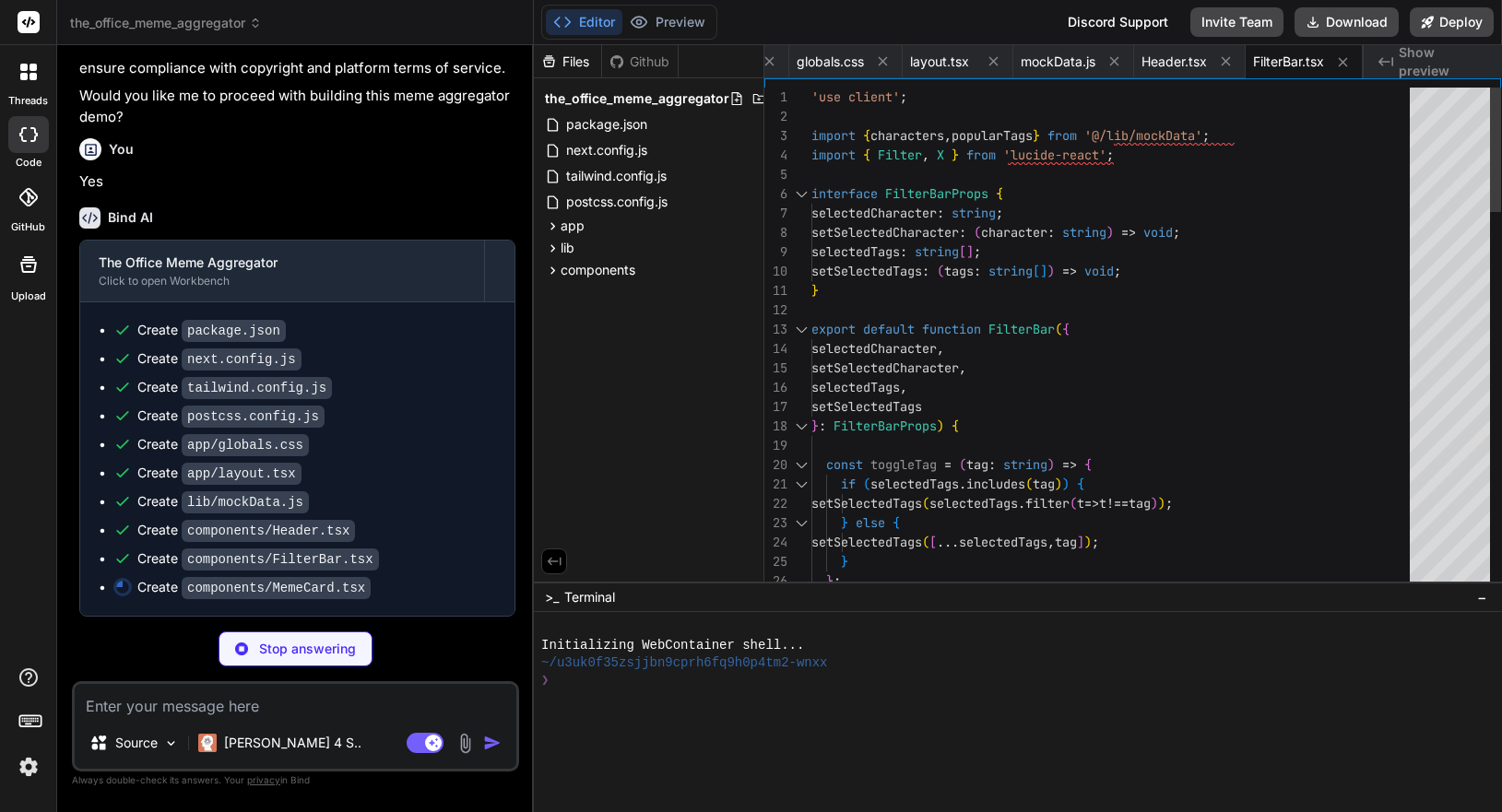
type textarea "x"
type textarea "</div> </div> </div> ); }"
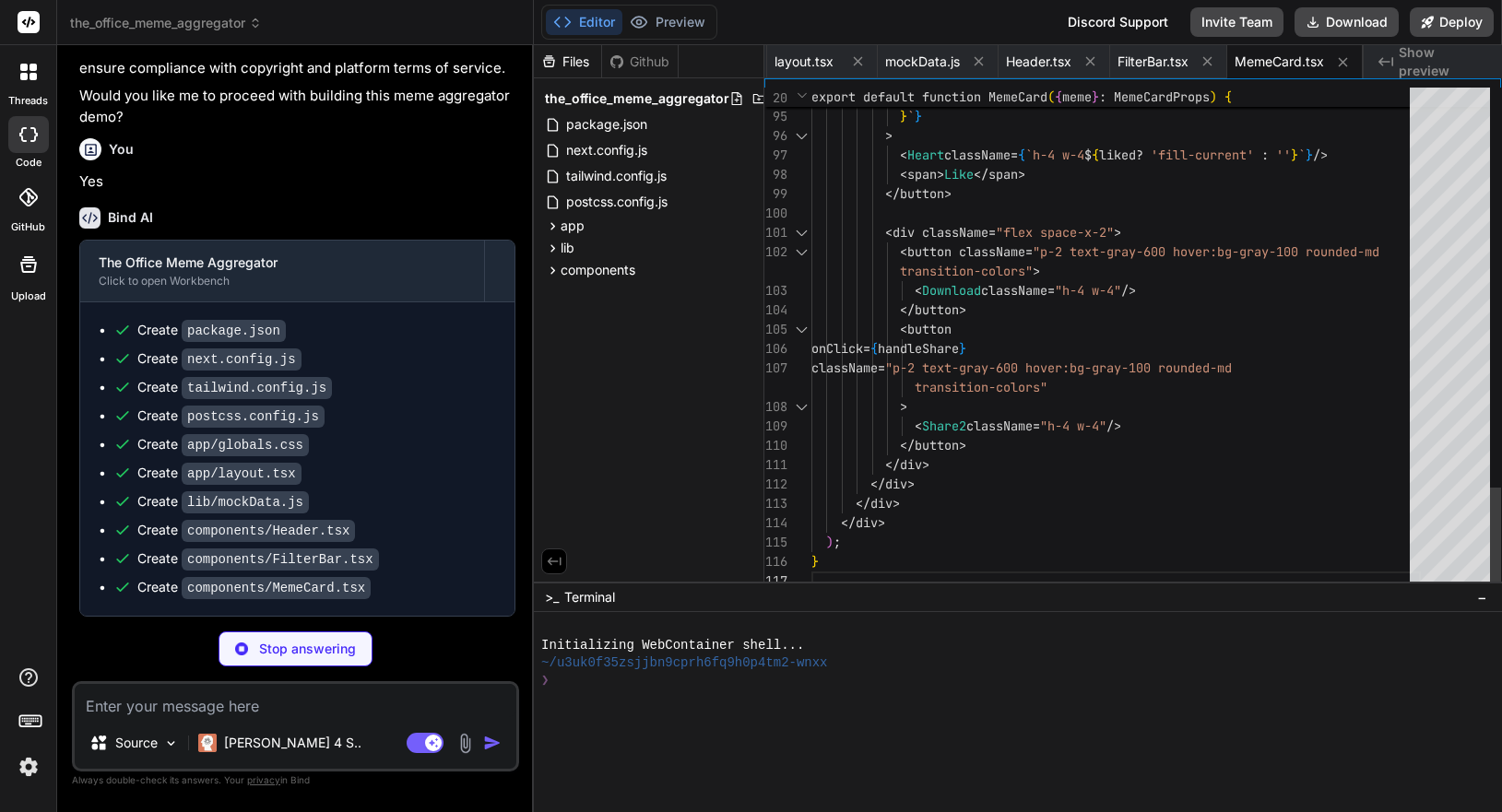
scroll to position [97, 0]
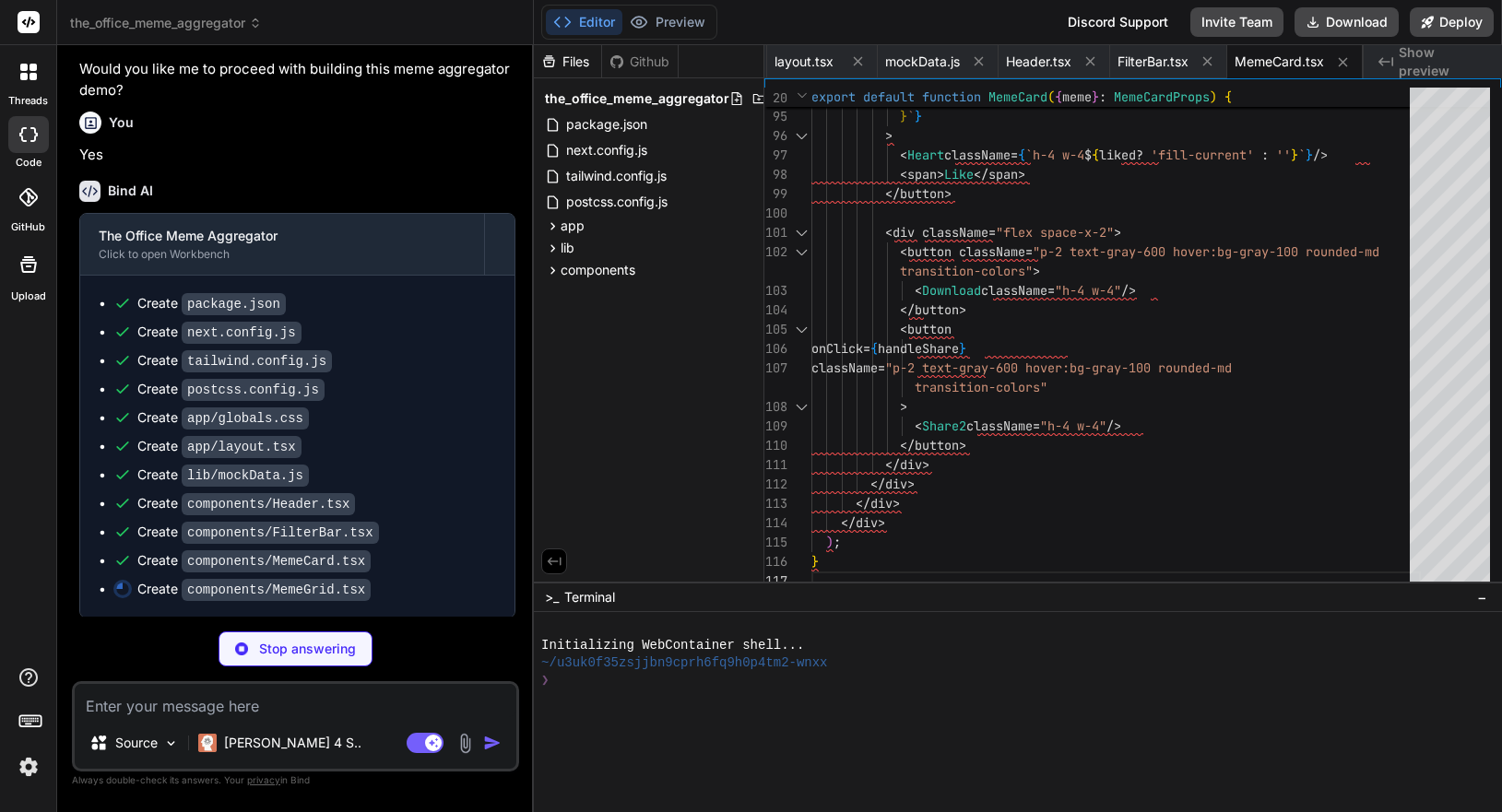
type textarea "x"
type textarea "))} </div> </div> ); }"
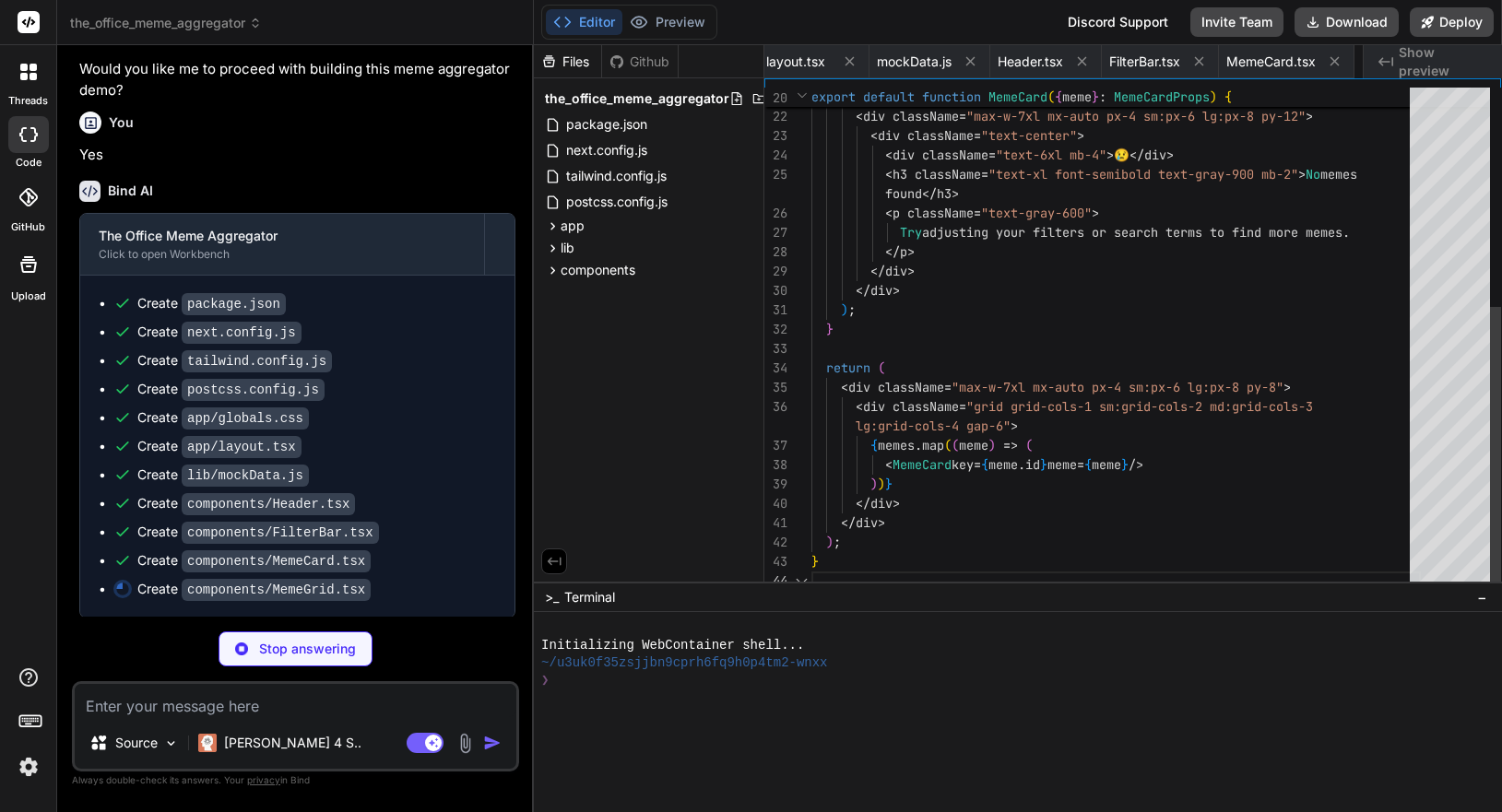
scroll to position [0, 799]
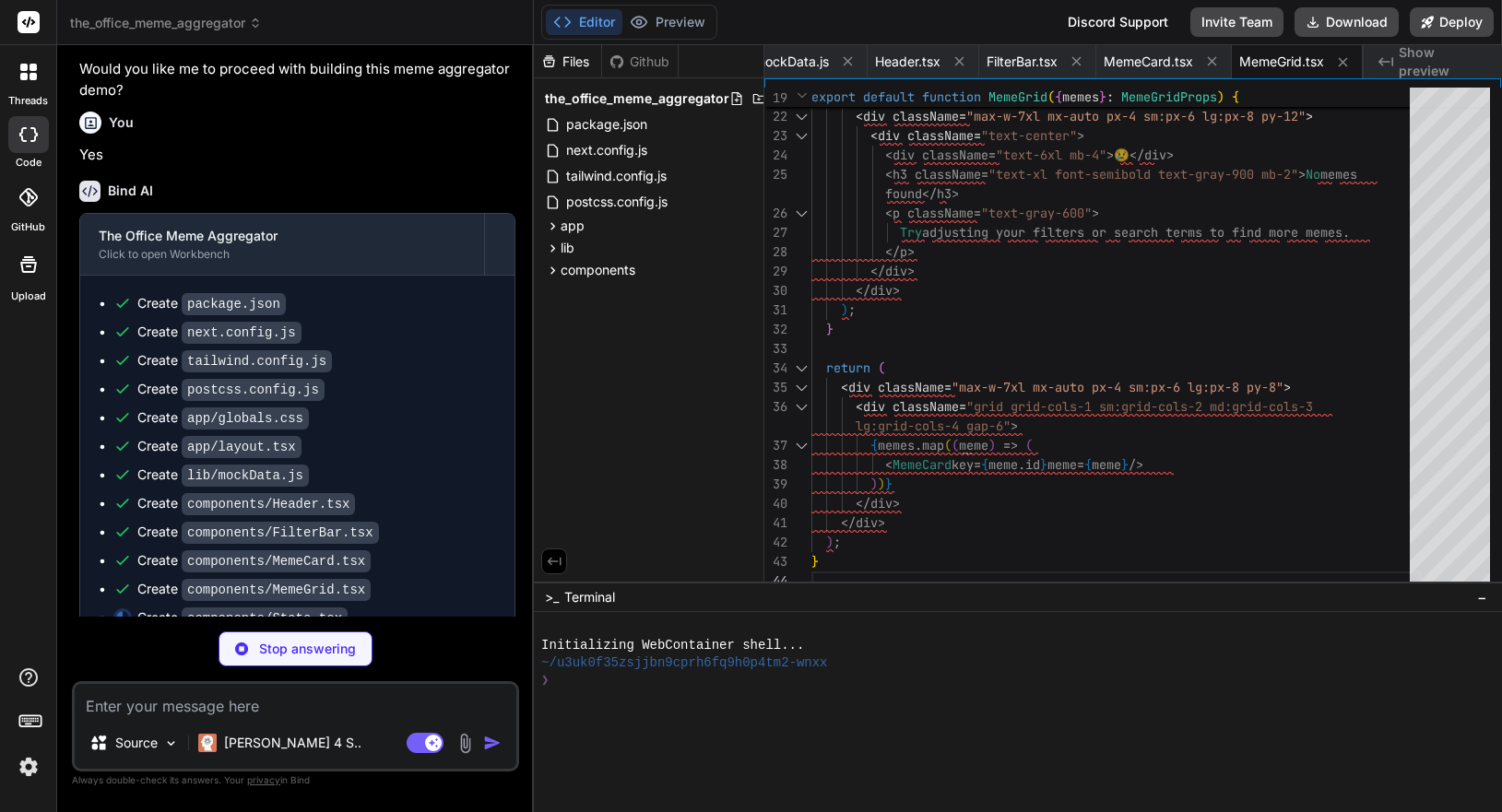
type textarea "x"
type textarea "); }"
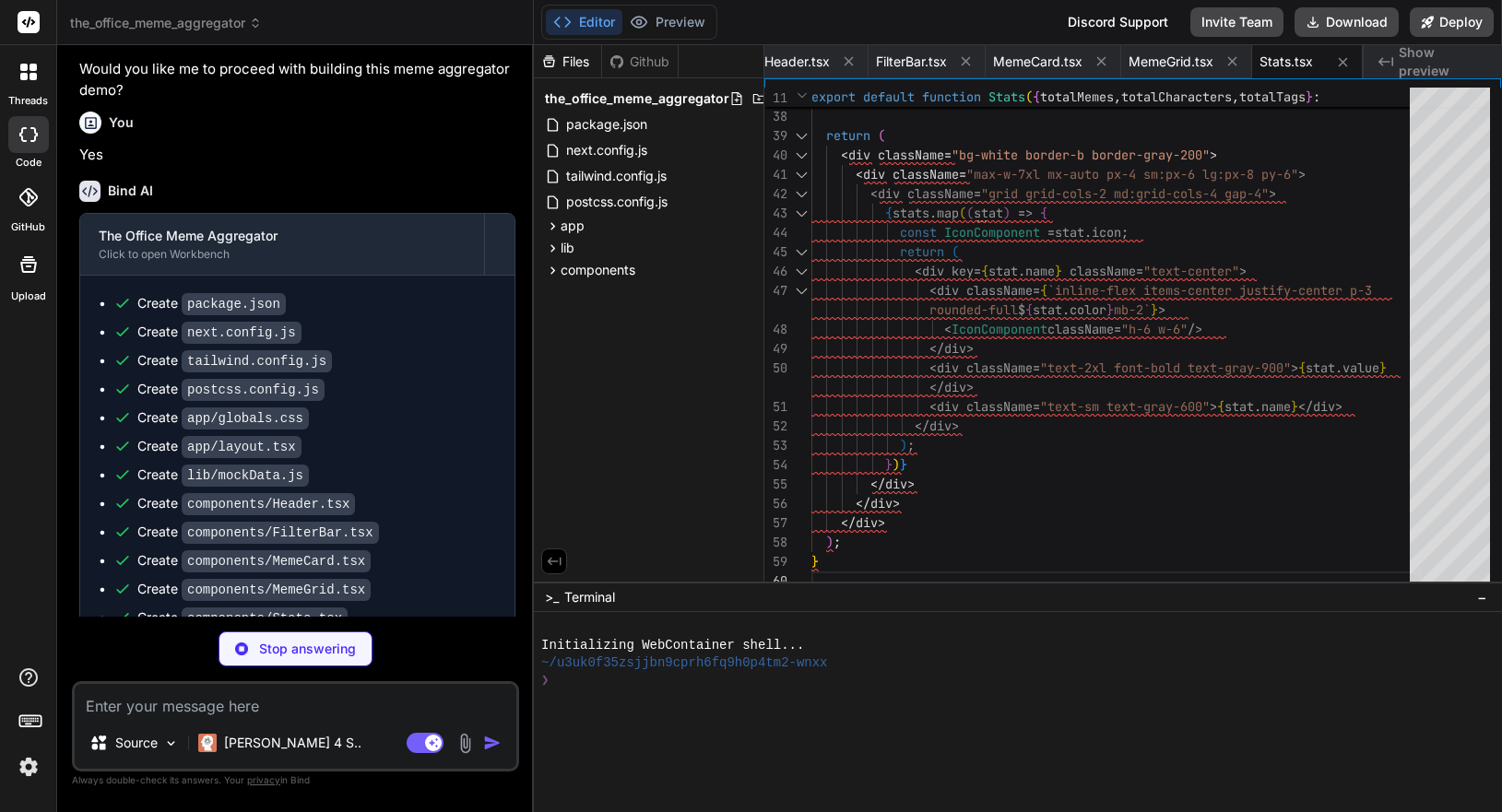
type textarea "x"
type textarea "The Office Meme Hub - Scranton's Premier Meme Collection </p> </div> </footer> …"
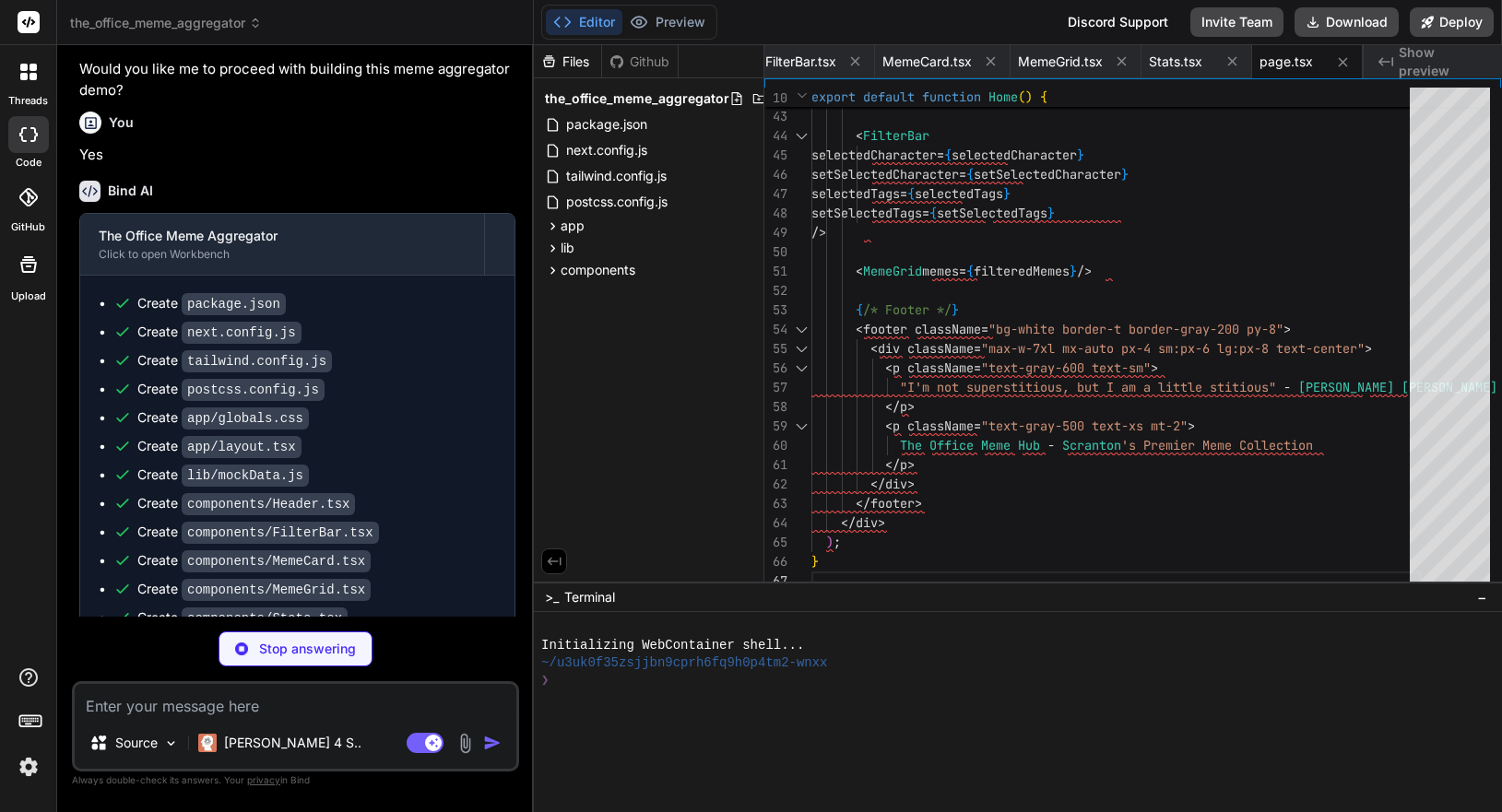
type textarea "x"
type textarea "); } return NextResponse.json({ memes: filteredMemes, total: filteredMemes.leng…"
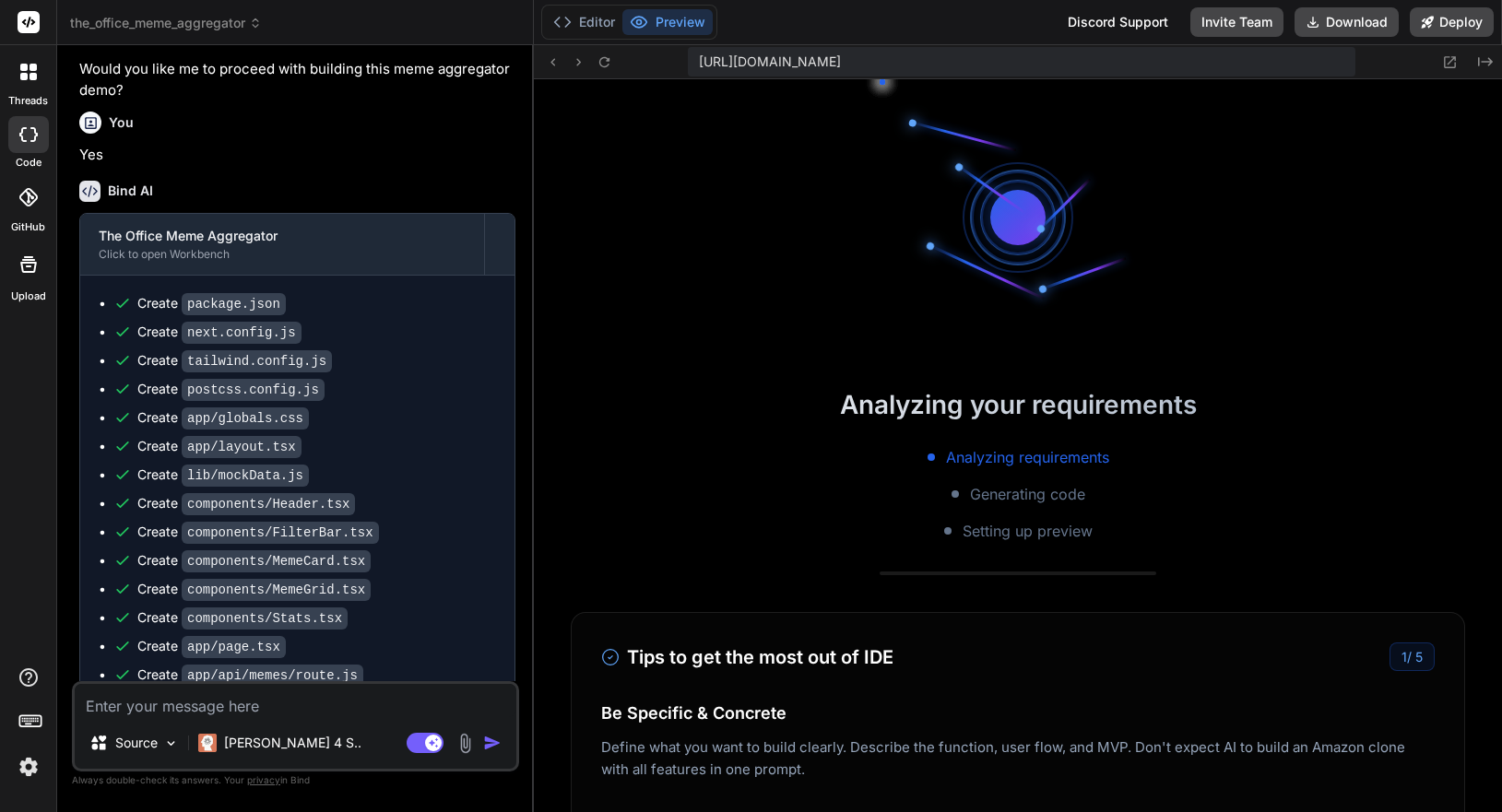
scroll to position [981, 0]
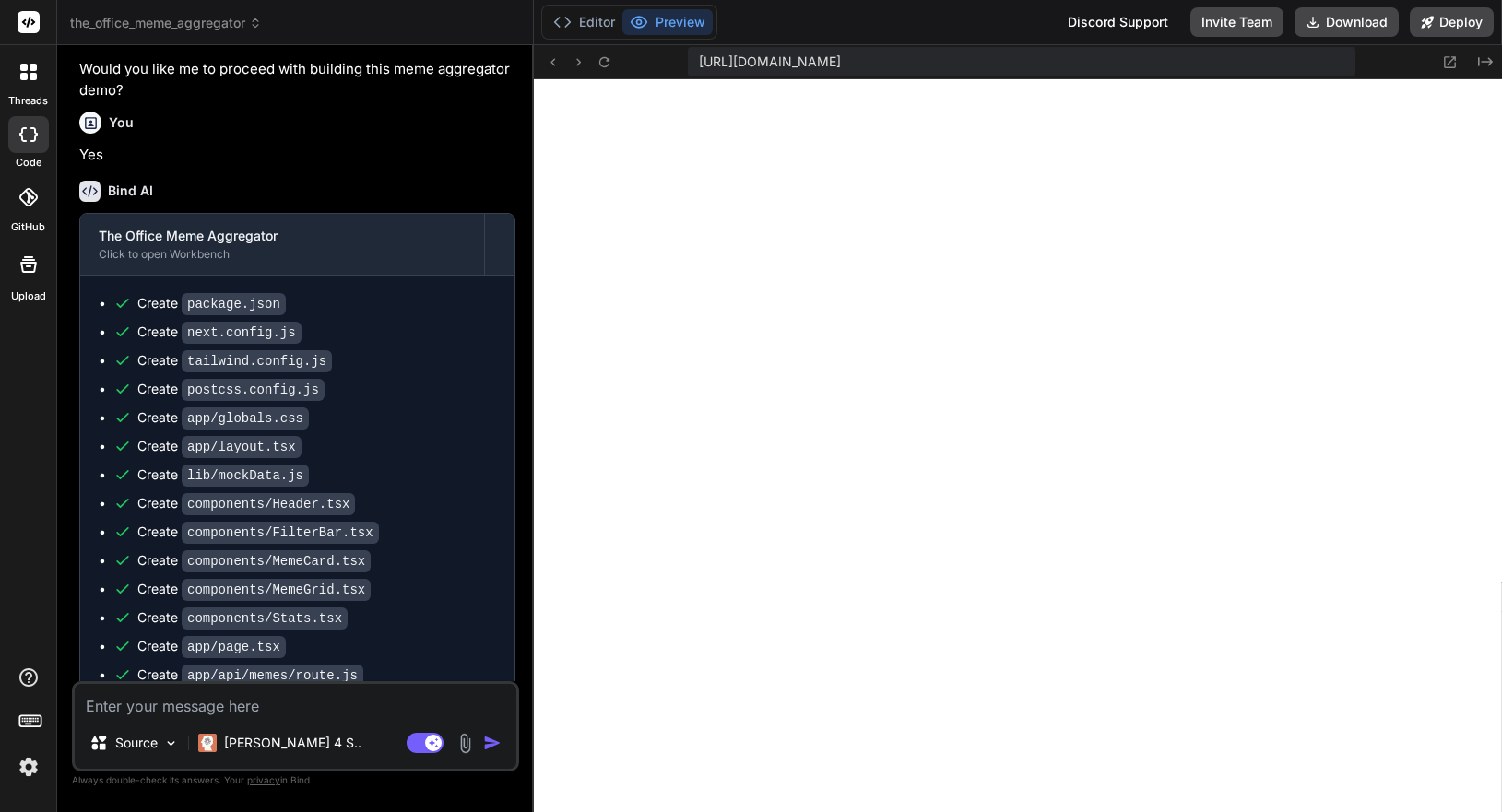
type textarea "x"
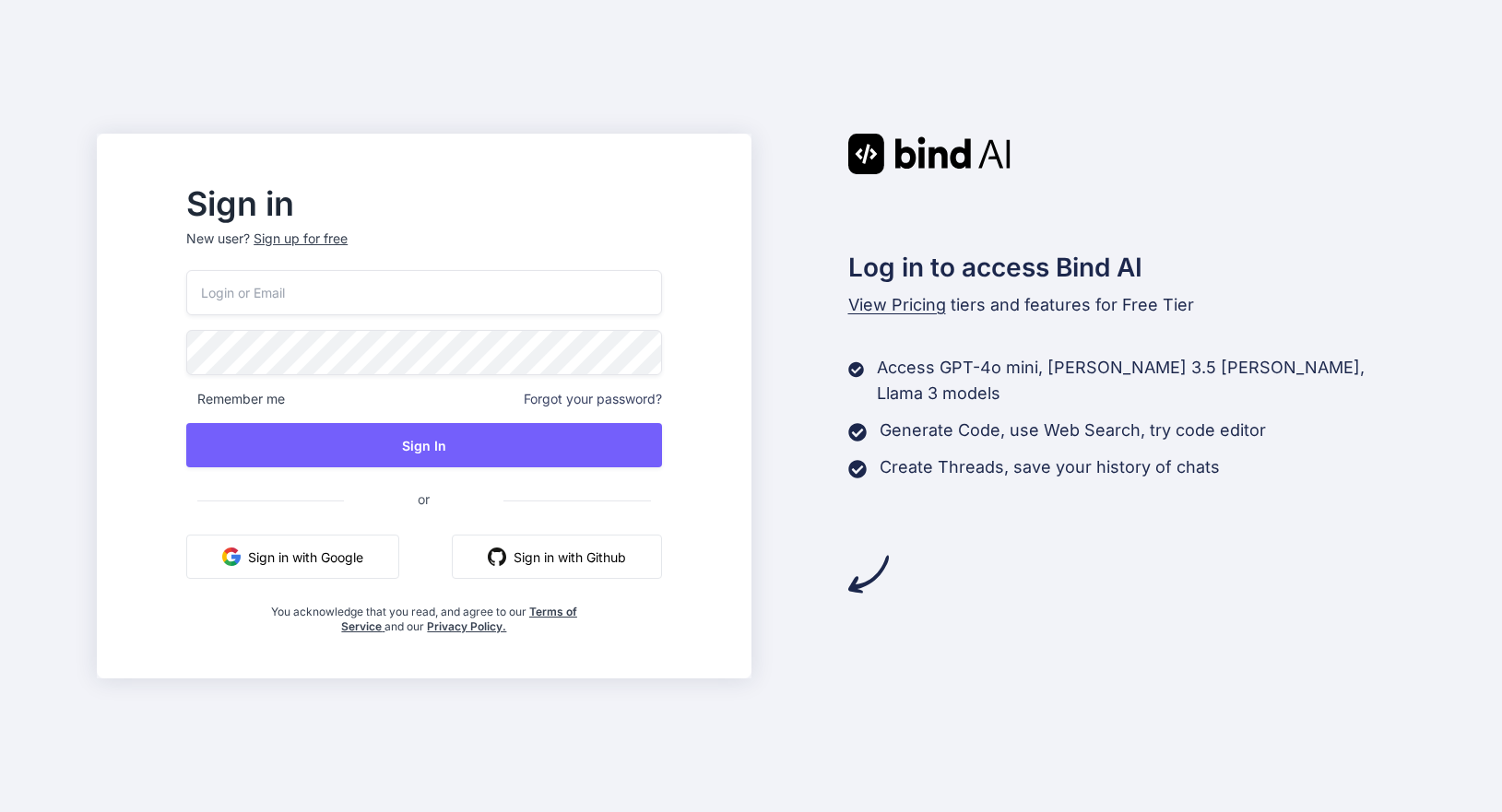
click at [390, 300] on input "email" at bounding box center [424, 292] width 475 height 45
type input "ankush@thor.solutions"
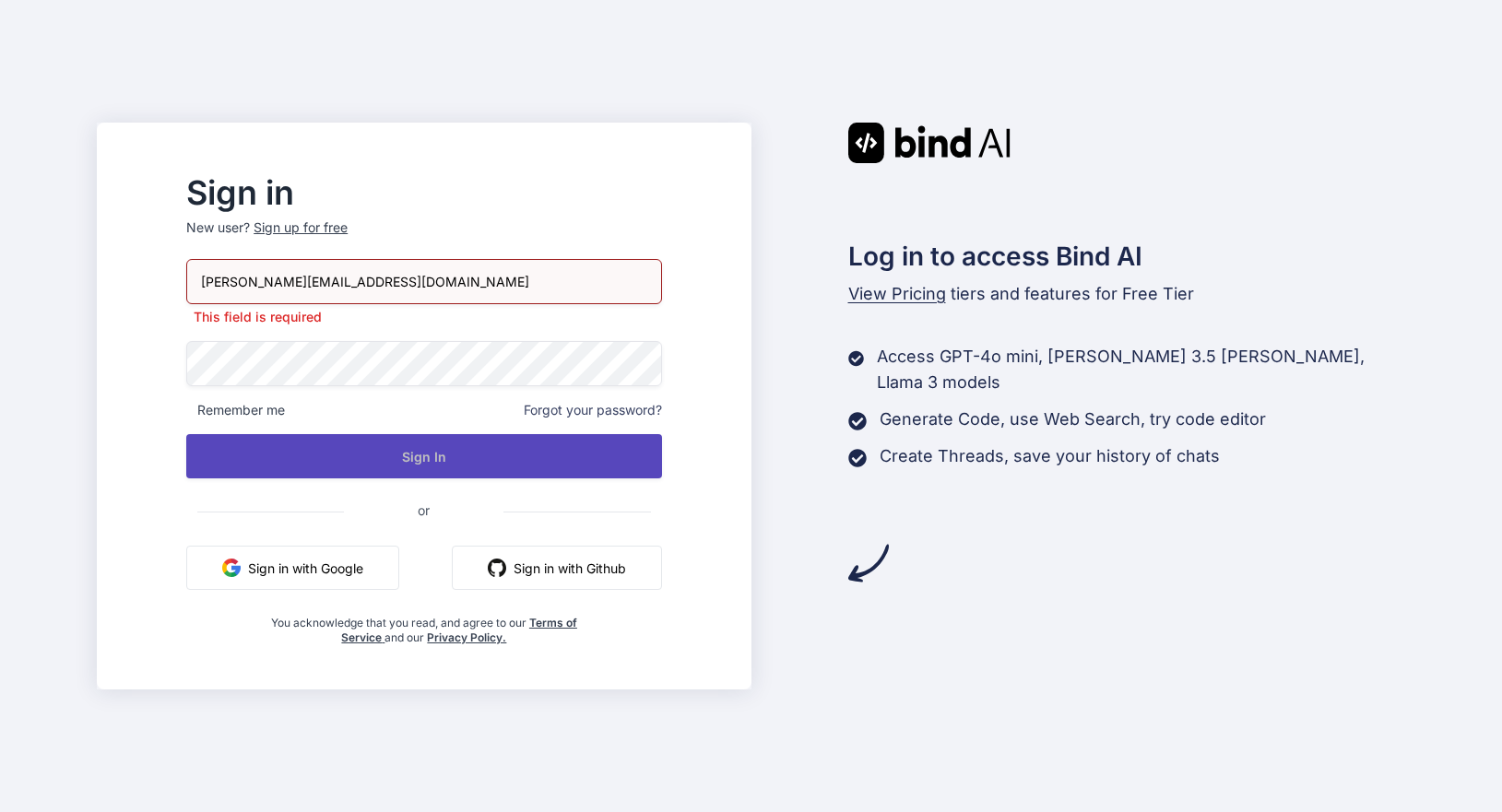
click at [423, 463] on button "Sign In" at bounding box center [424, 455] width 475 height 44
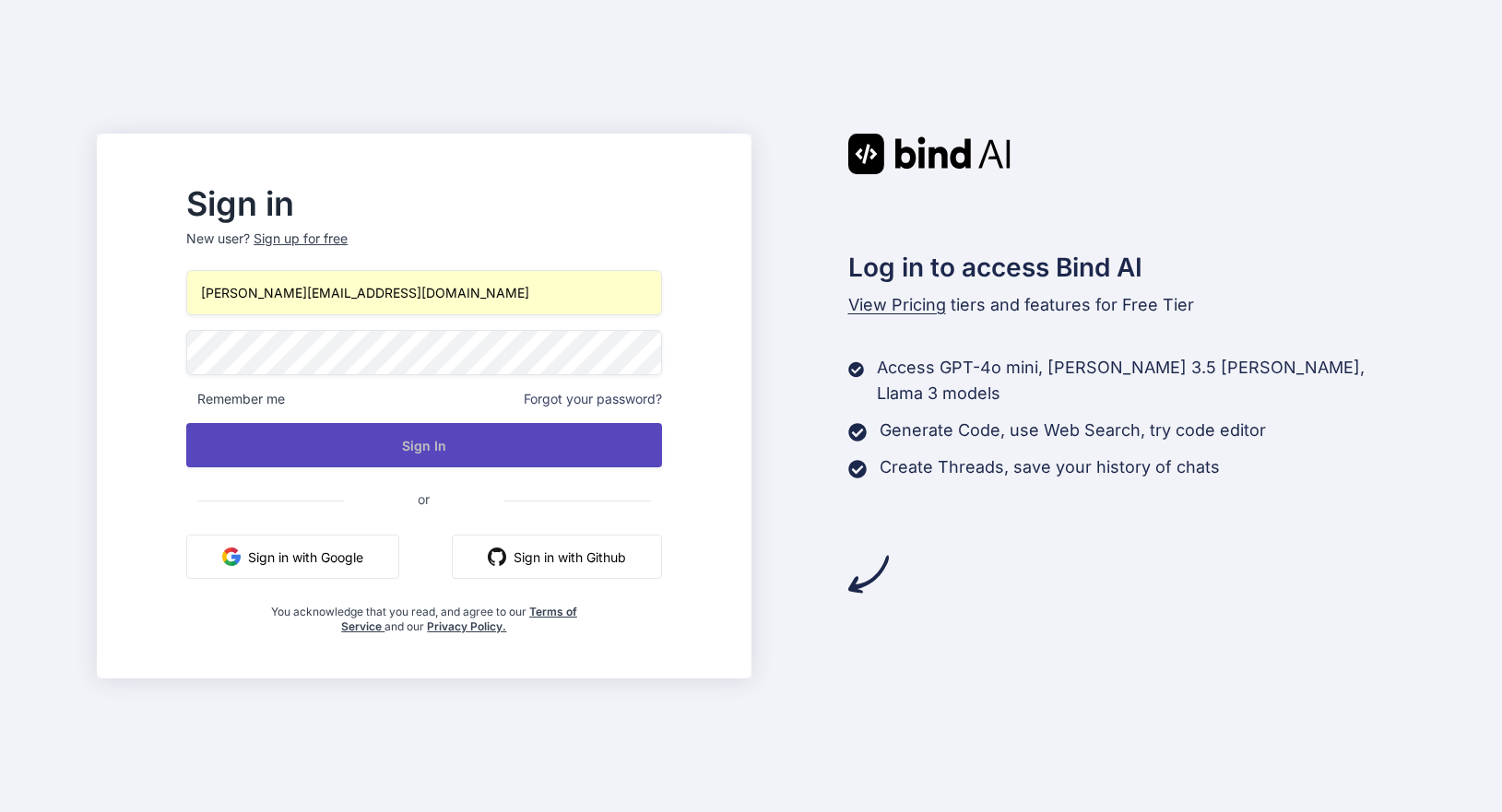
click at [504, 439] on button "Sign In" at bounding box center [424, 444] width 475 height 44
